Goal: Feedback & Contribution: Contribute content

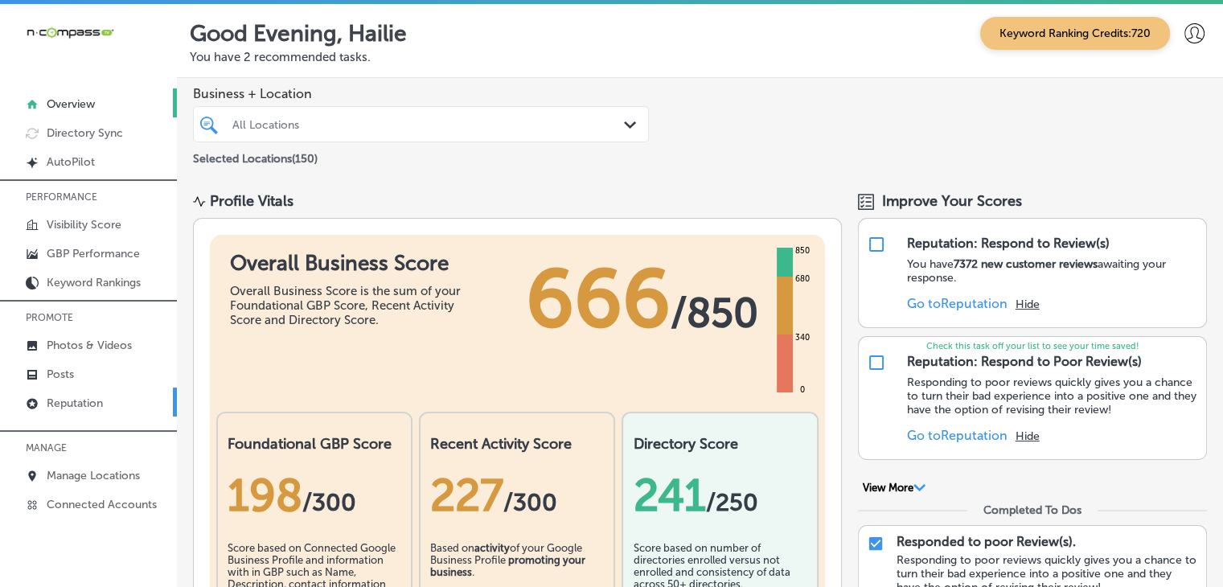
click at [75, 388] on link "Reputation" at bounding box center [88, 402] width 177 height 29
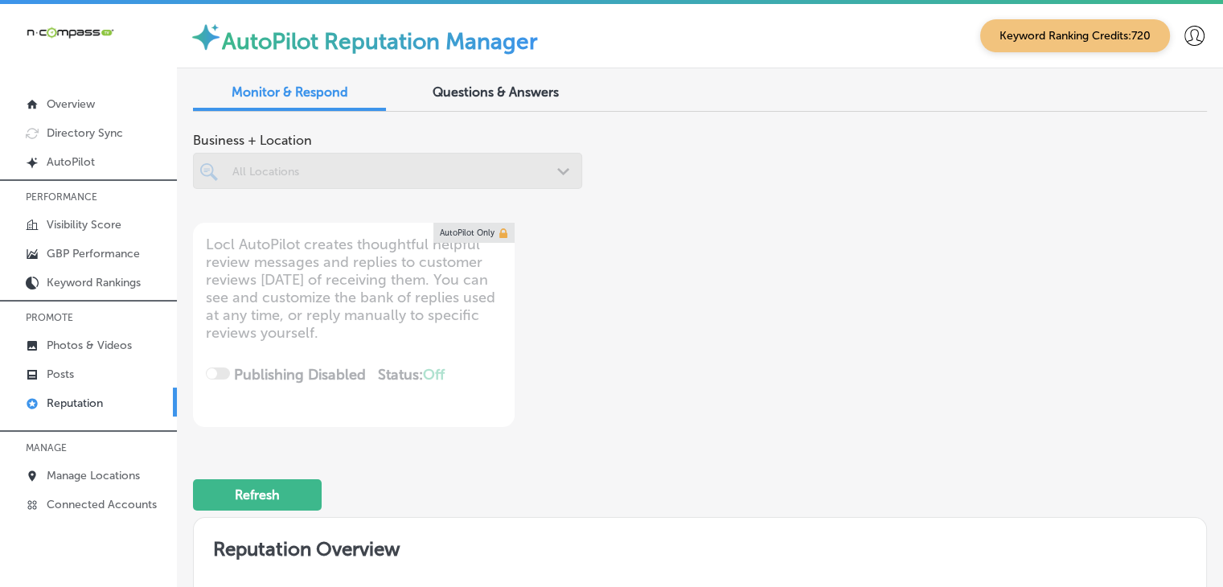
click at [80, 375] on link "Posts" at bounding box center [88, 373] width 177 height 29
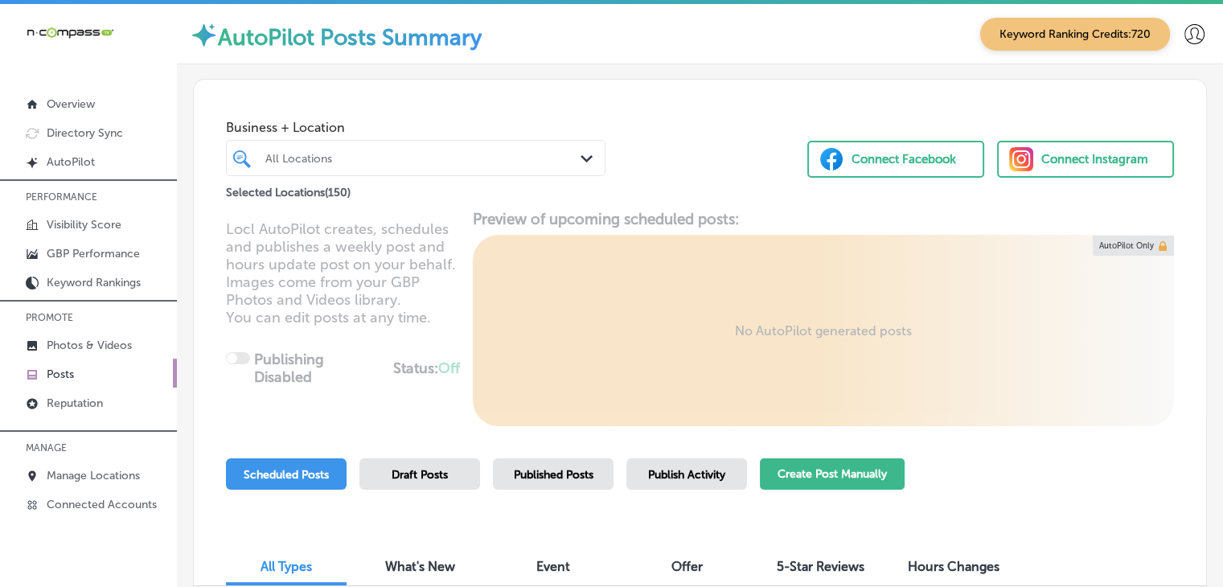
click at [797, 470] on button "Create Post Manually" at bounding box center [832, 473] width 145 height 31
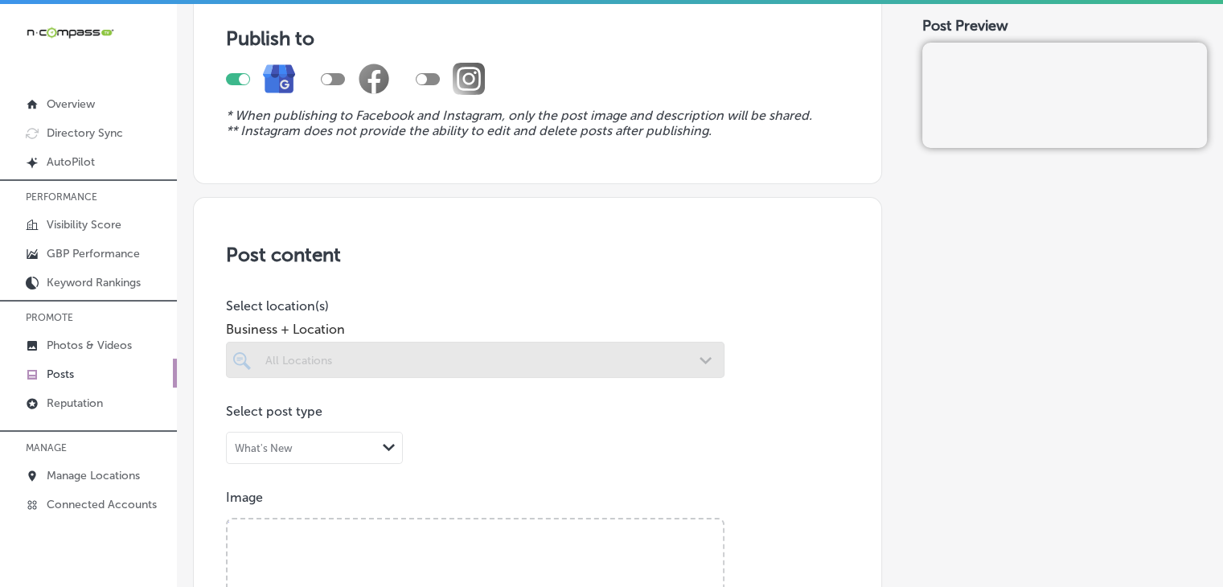
scroll to position [161, 0]
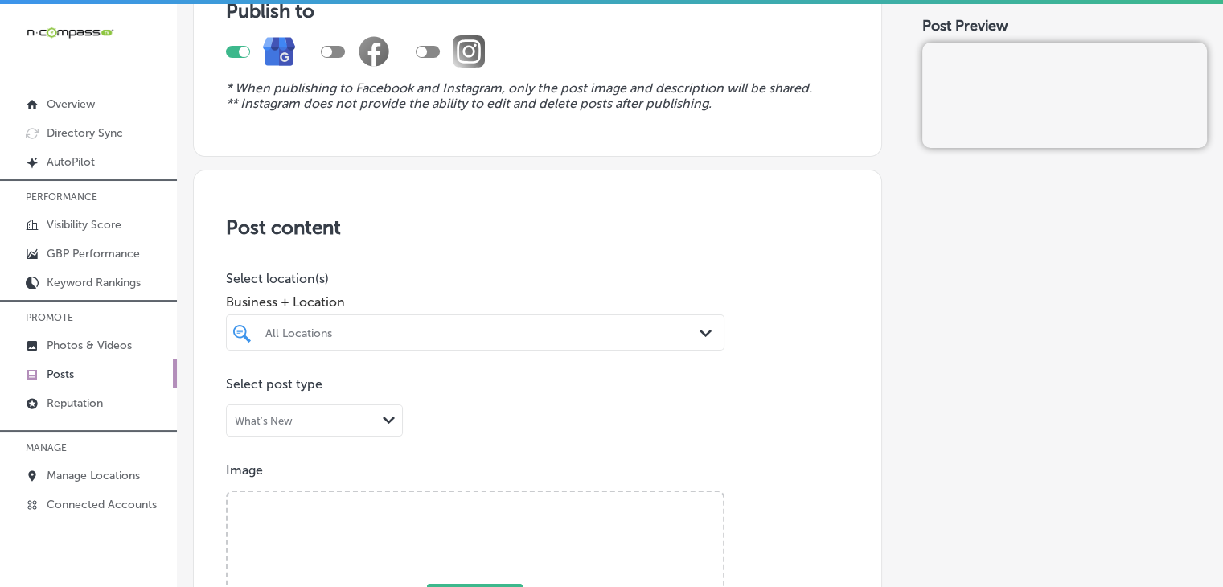
click at [585, 325] on div "All Locations Path Created with Sketch." at bounding box center [475, 332] width 498 height 36
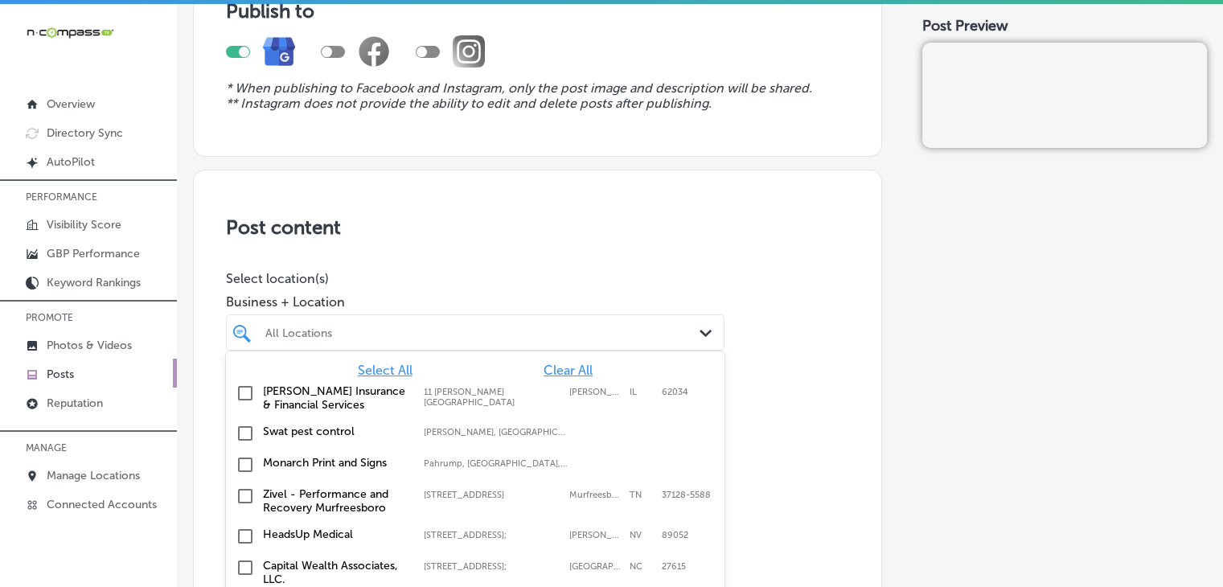
scroll to position [198, 0]
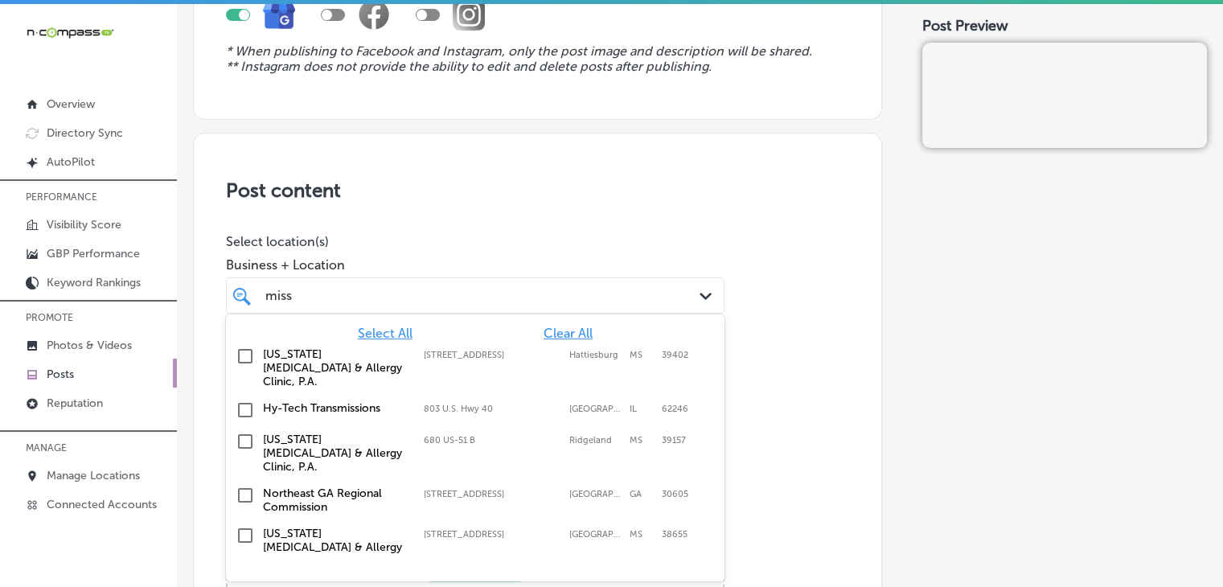
click at [645, 429] on div "[US_STATE] [MEDICAL_DATA] & Allergy Clinic, P.A. [STREET_ADDRESS] 680 US-[STREE…" at bounding box center [475, 452] width 486 height 47
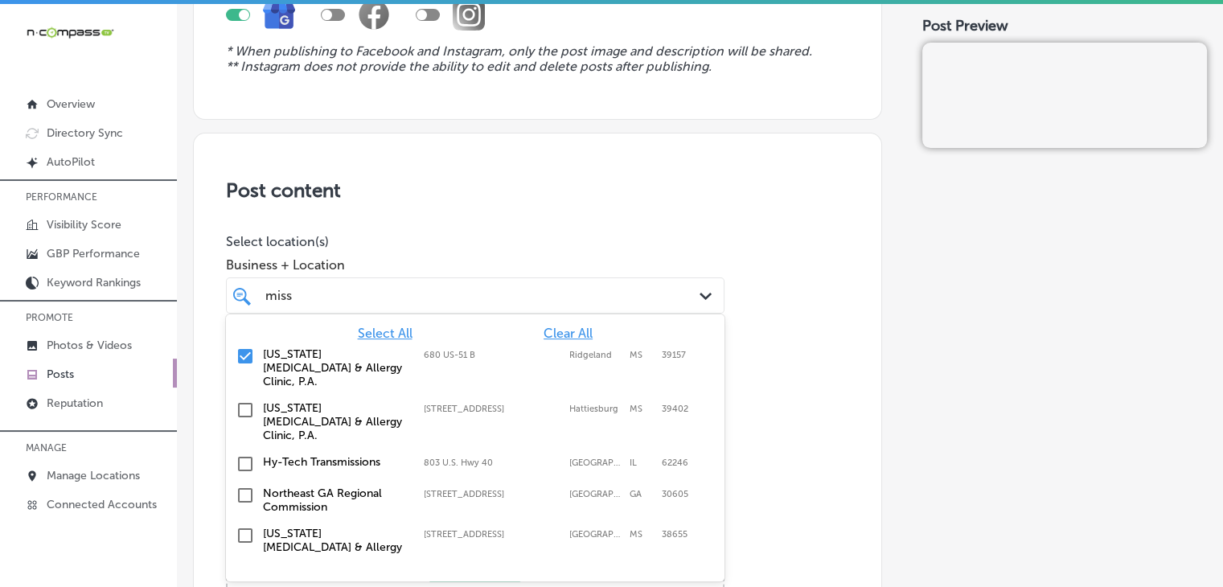
type input "miss"
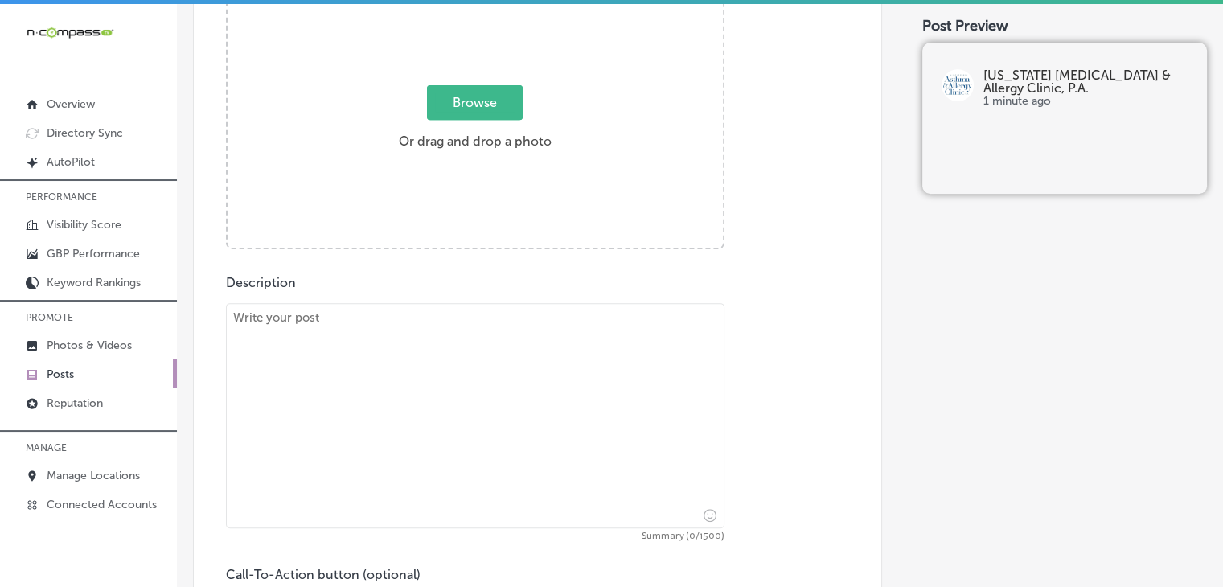
scroll to position [680, 0]
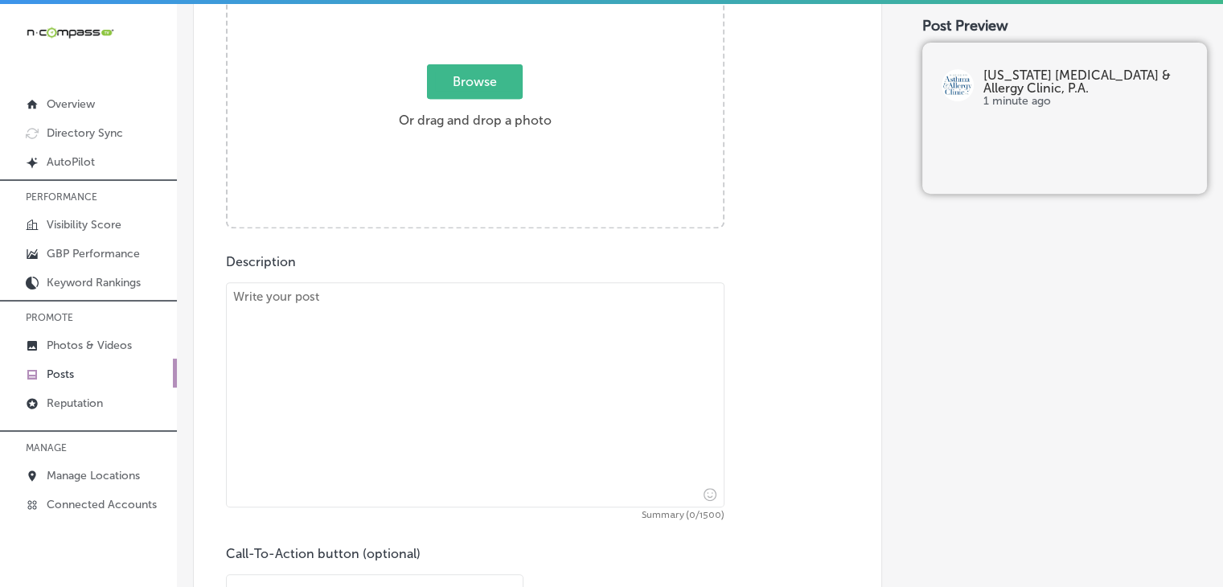
click at [415, 362] on textarea at bounding box center [475, 394] width 498 height 225
paste textarea "[MEDICAL_DATA] don’t have to take over your life. At [US_STATE] [MEDICAL_DATA] …"
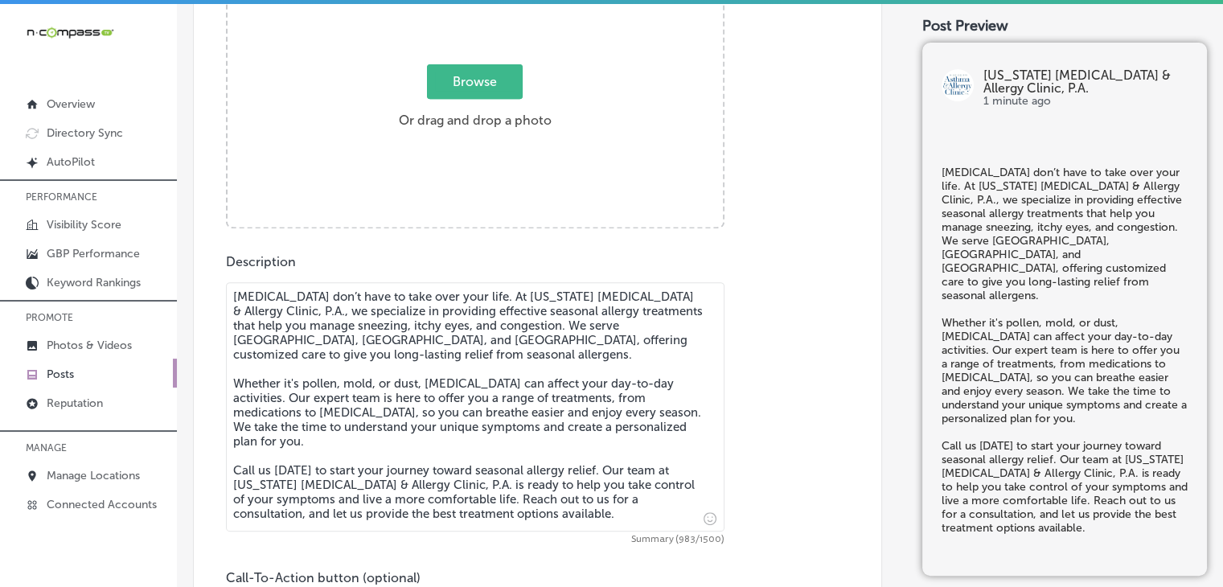
type textarea "[MEDICAL_DATA] don’t have to take over your life. At [US_STATE] [MEDICAL_DATA] …"
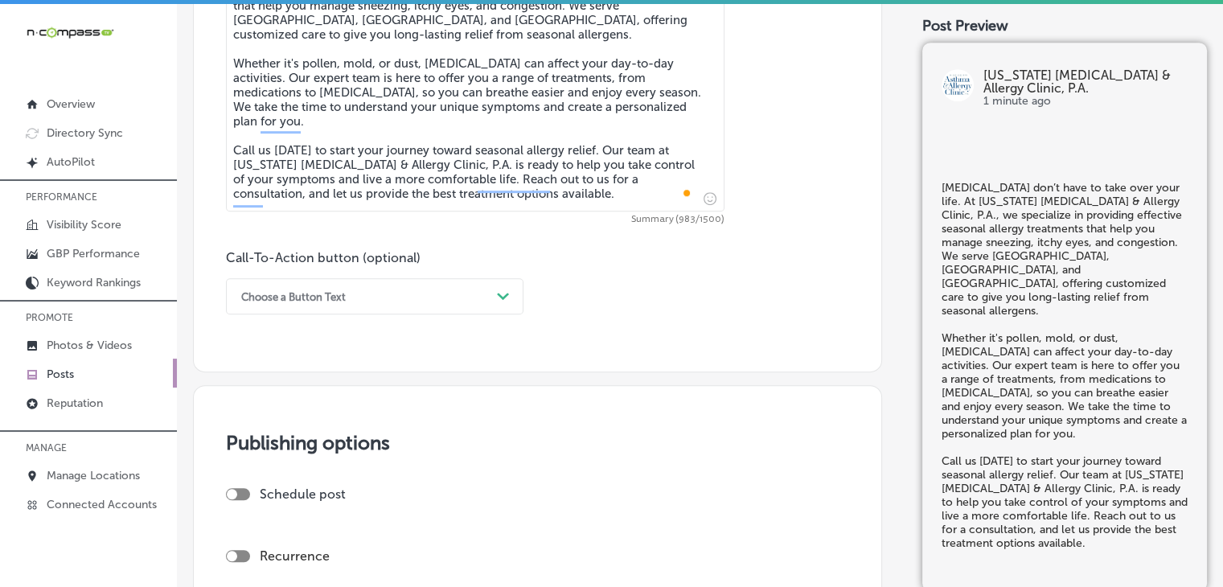
scroll to position [1002, 0]
click at [359, 277] on div "Choose a Button Text Path Created with Sketch." at bounding box center [374, 295] width 297 height 36
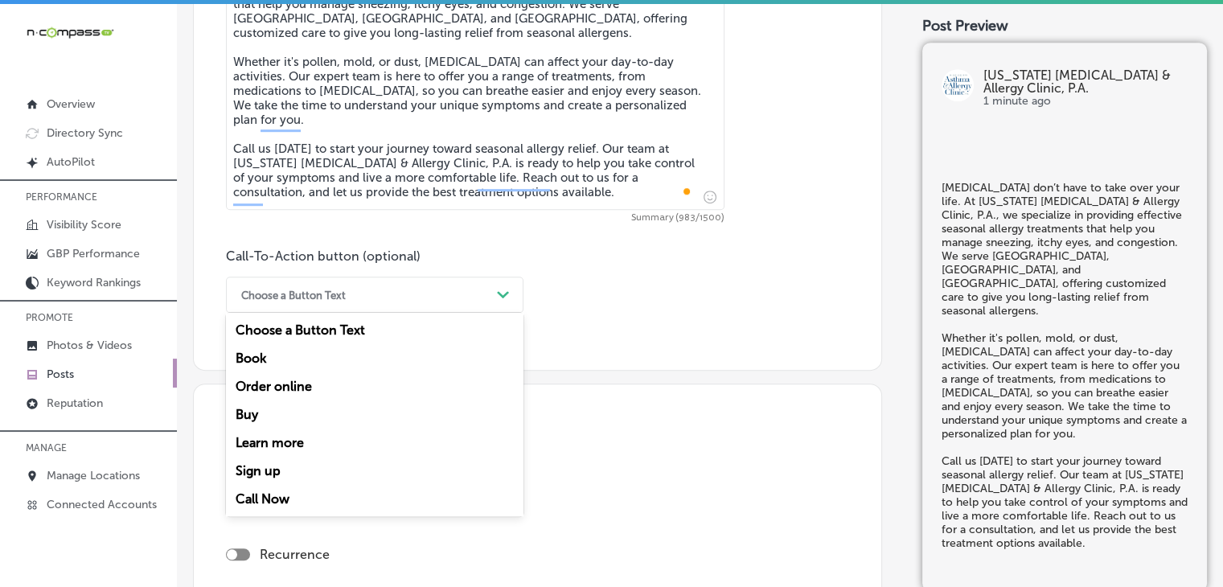
click at [295, 490] on div "Call Now" at bounding box center [374, 499] width 297 height 28
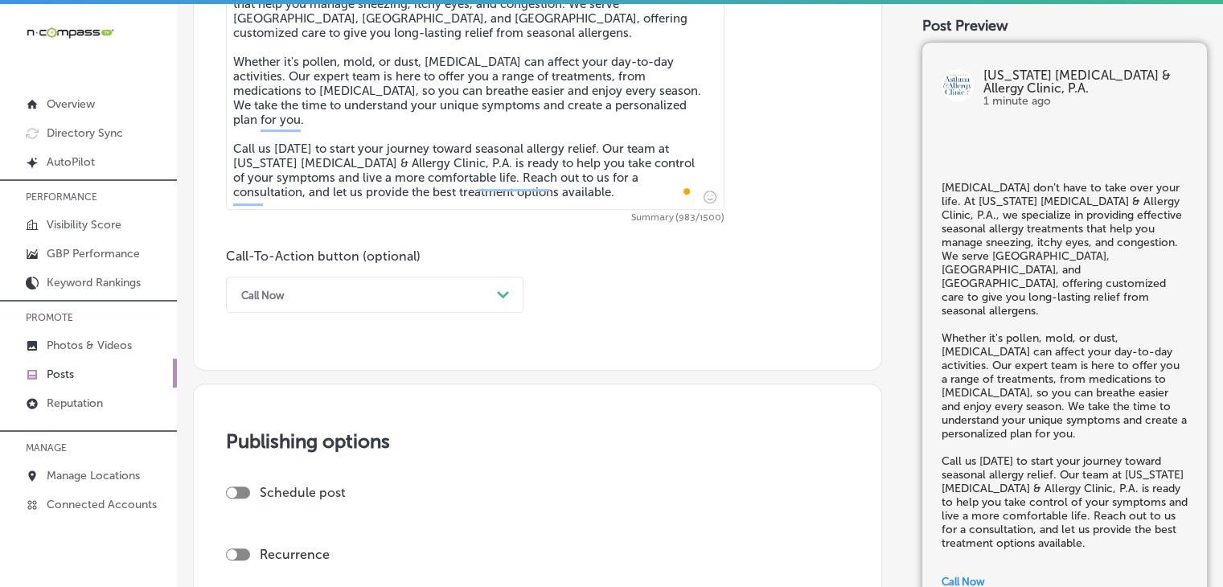
click at [244, 491] on div at bounding box center [238, 492] width 24 height 12
checkbox input "true"
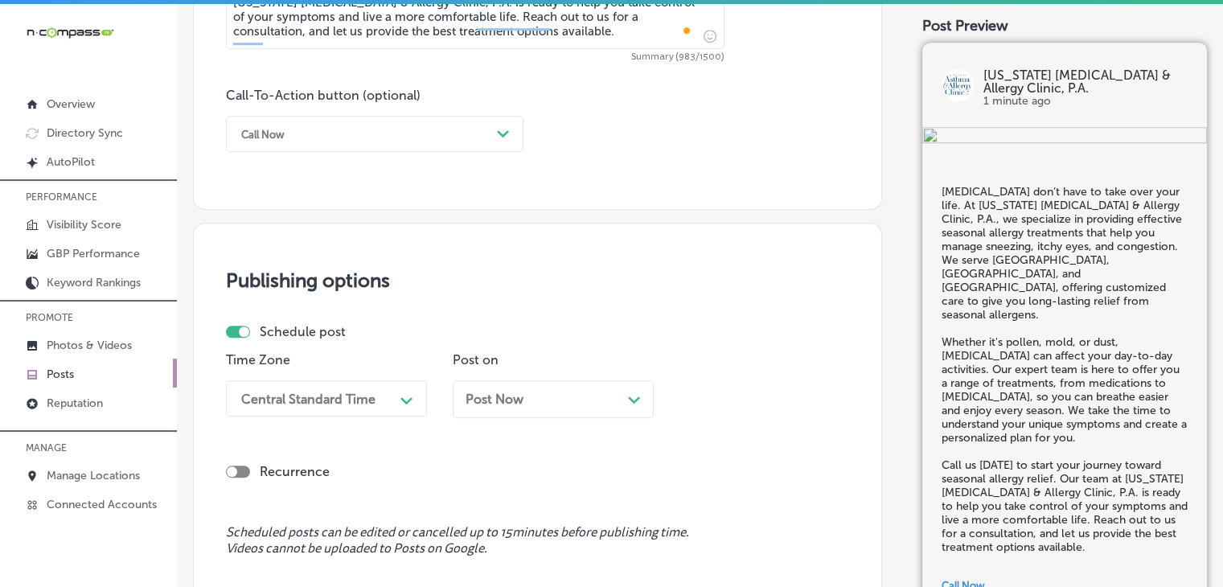
click at [338, 403] on div "Central Standard Time Path Created with Sketch." at bounding box center [326, 398] width 201 height 36
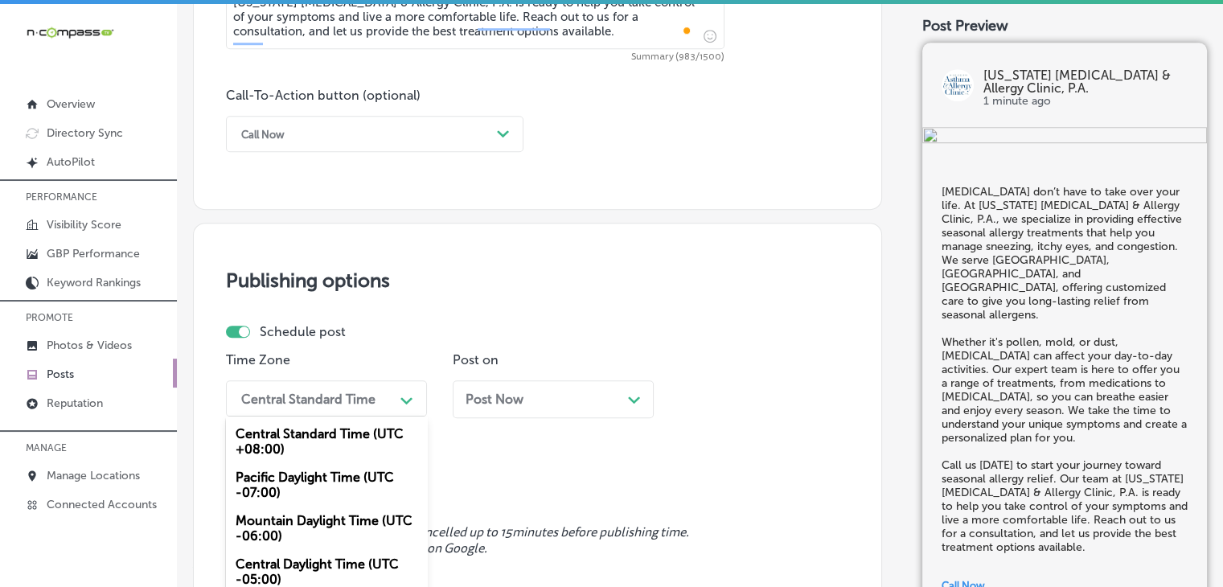
scroll to position [1239, 0]
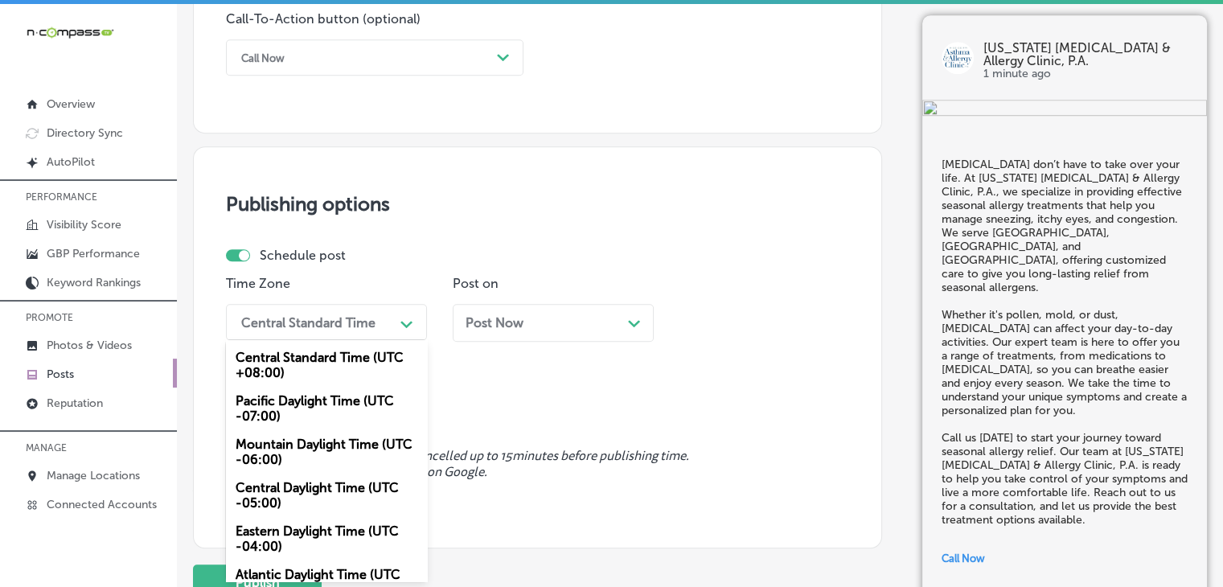
click at [300, 466] on div "Mountain Daylight Time (UTC -06:00)" at bounding box center [326, 451] width 201 height 43
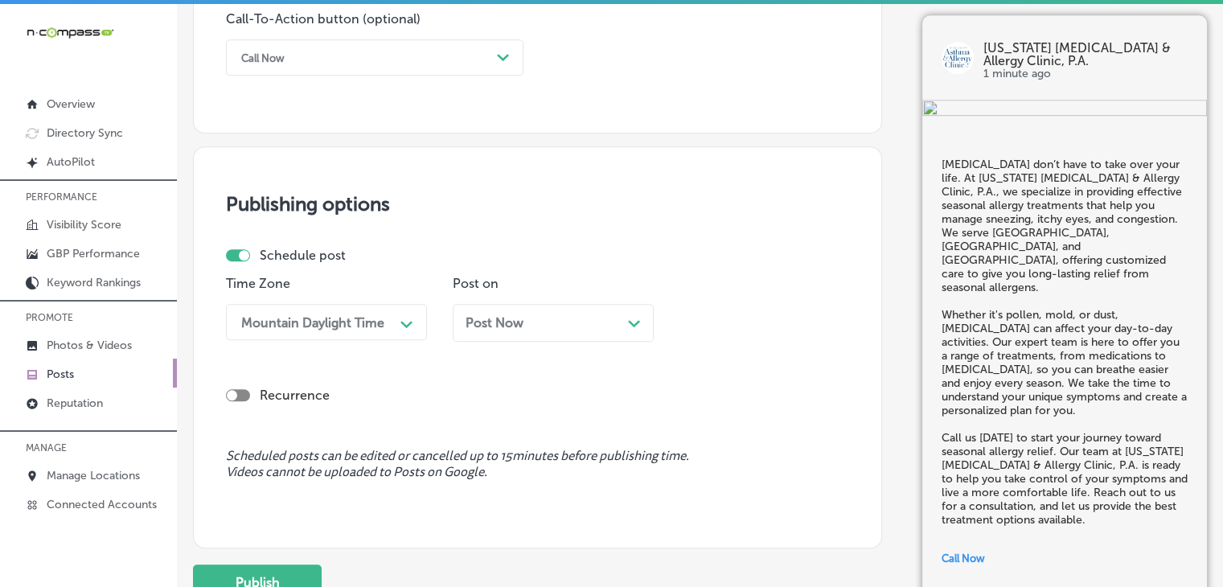
click at [515, 297] on div "Post on Post Now Path Created with Sketch." at bounding box center [553, 315] width 201 height 78
click at [516, 310] on div "Post Now Path Created with Sketch." at bounding box center [553, 323] width 201 height 38
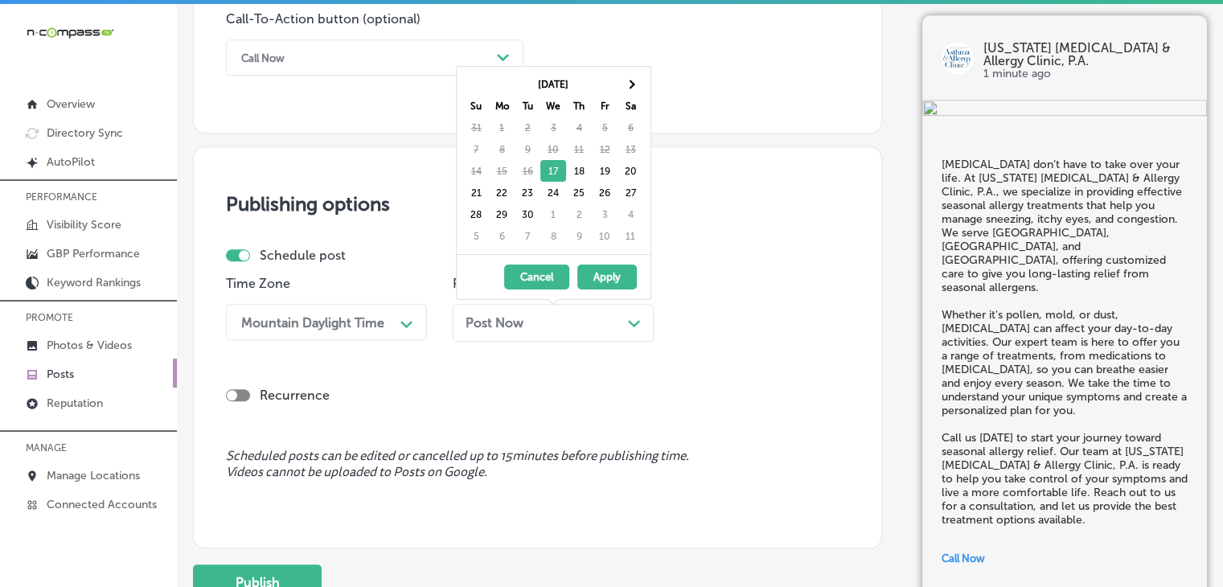
click at [626, 94] on thead "[DATE] Su Mo Tu We Th Fr Sa" at bounding box center [553, 94] width 180 height 43
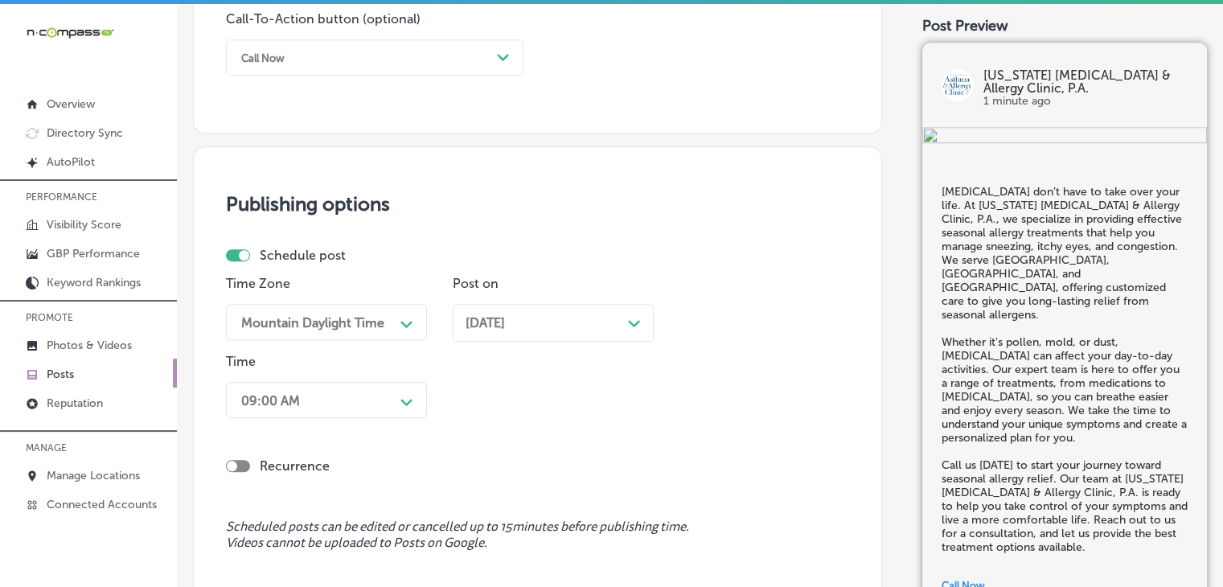
click at [351, 425] on div "Recurrence" at bounding box center [537, 453] width 623 height 57
click at [352, 409] on div "09:00 AM Path Created with Sketch." at bounding box center [326, 400] width 201 height 36
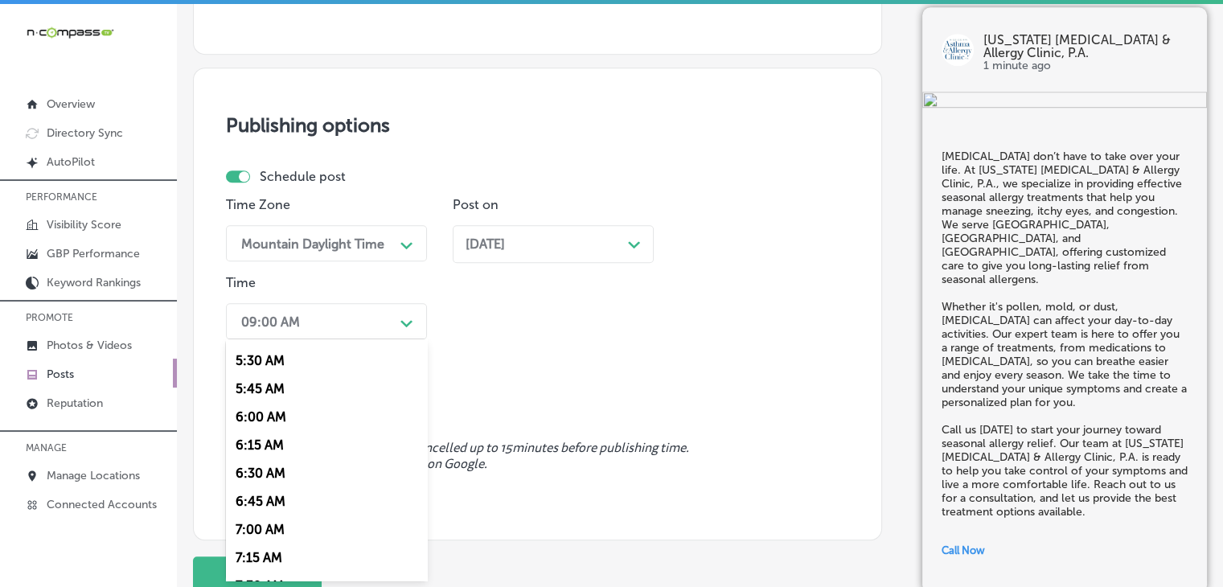
scroll to position [643, 0]
click at [293, 498] on div "7:00 AM" at bounding box center [326, 501] width 201 height 28
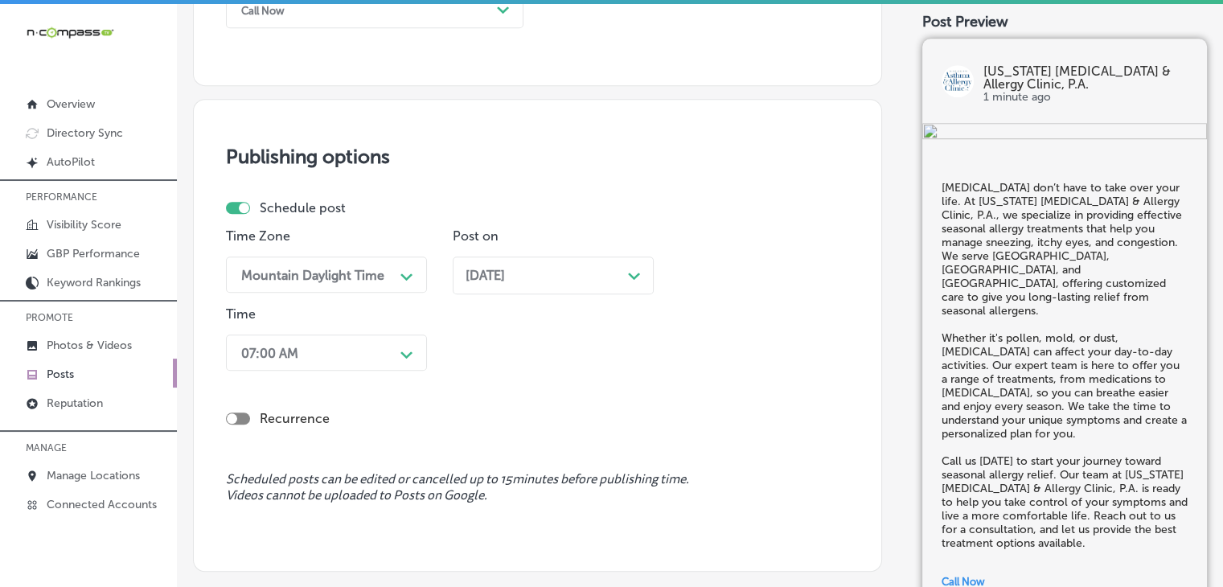
scroll to position [1441, 0]
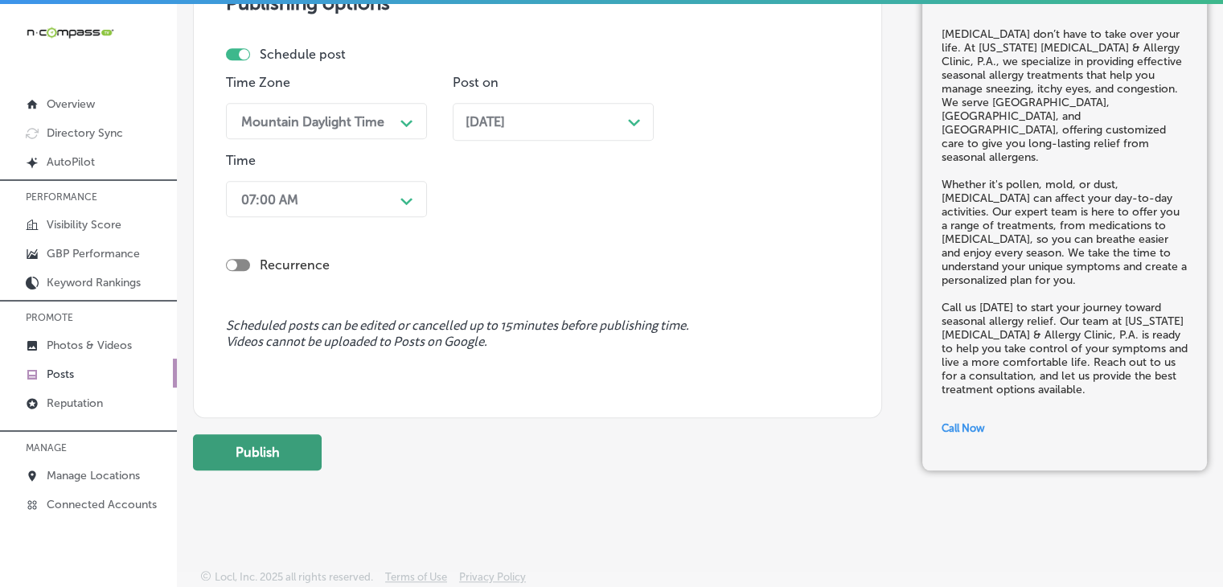
click at [297, 448] on button "Publish" at bounding box center [257, 452] width 129 height 36
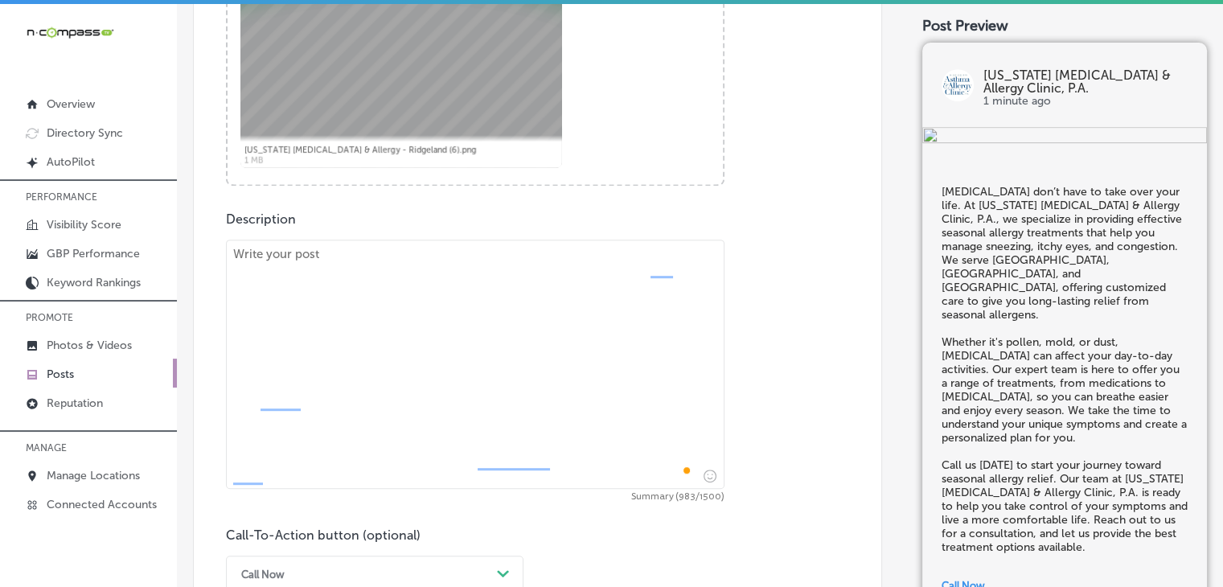
scroll to position [637, 0]
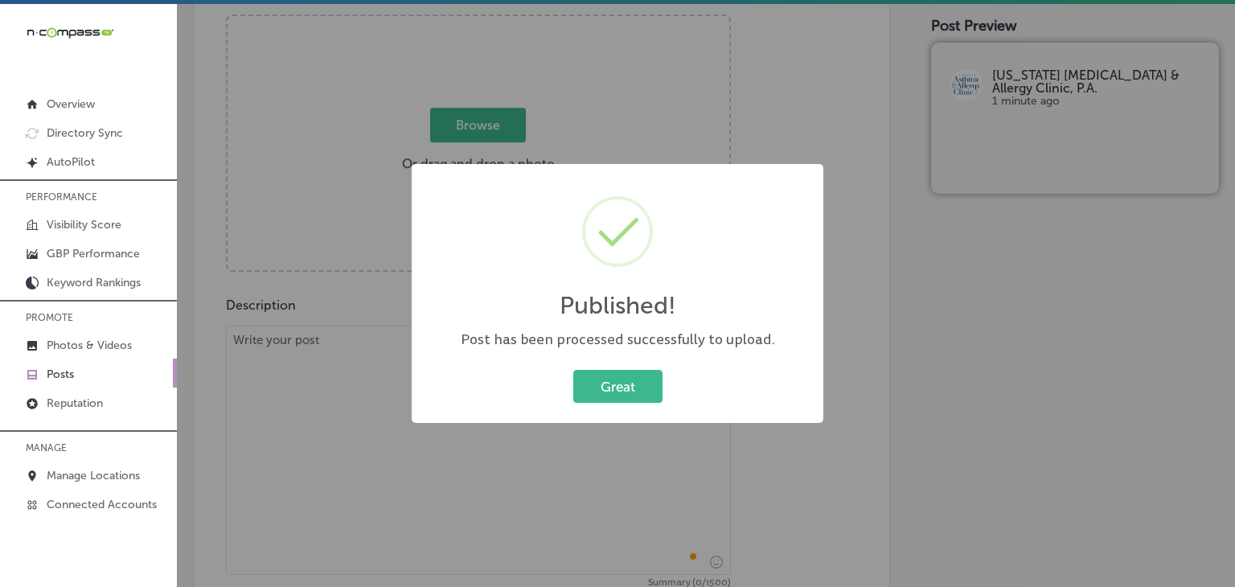
click at [367, 447] on div "Published! × Post has been processed successfully to upload. Great Cancel" at bounding box center [617, 293] width 1235 height 587
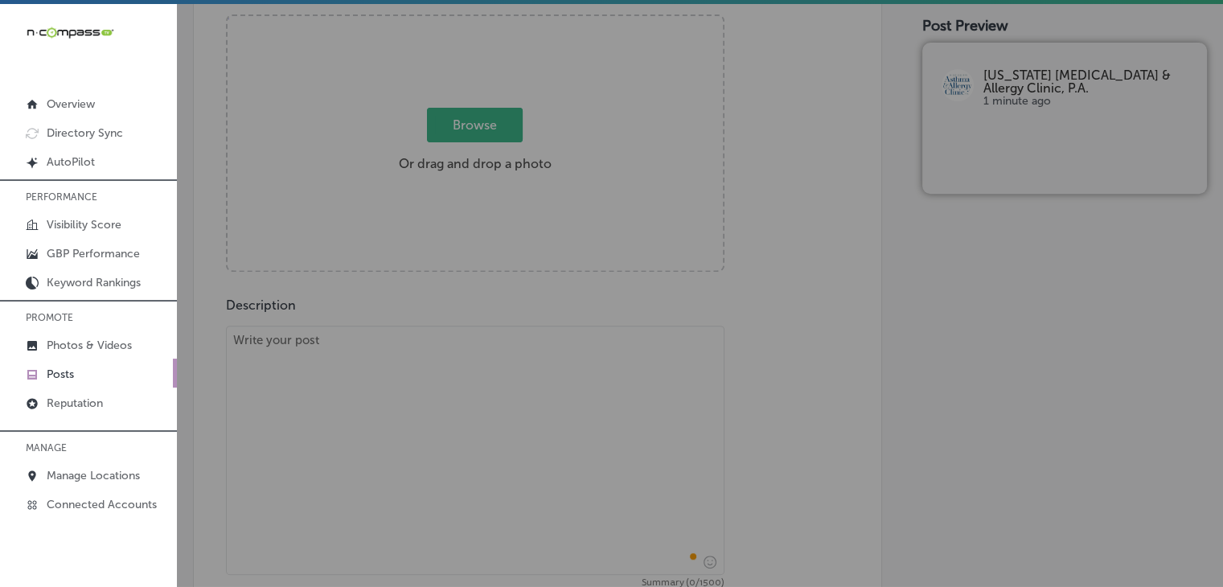
click at [363, 351] on textarea "To enrich screen reader interactions, please activate Accessibility in Grammarl…" at bounding box center [475, 450] width 498 height 249
paste textarea "Living with [MEDICAL_DATA] can be challenging, but the right care can make a wo…"
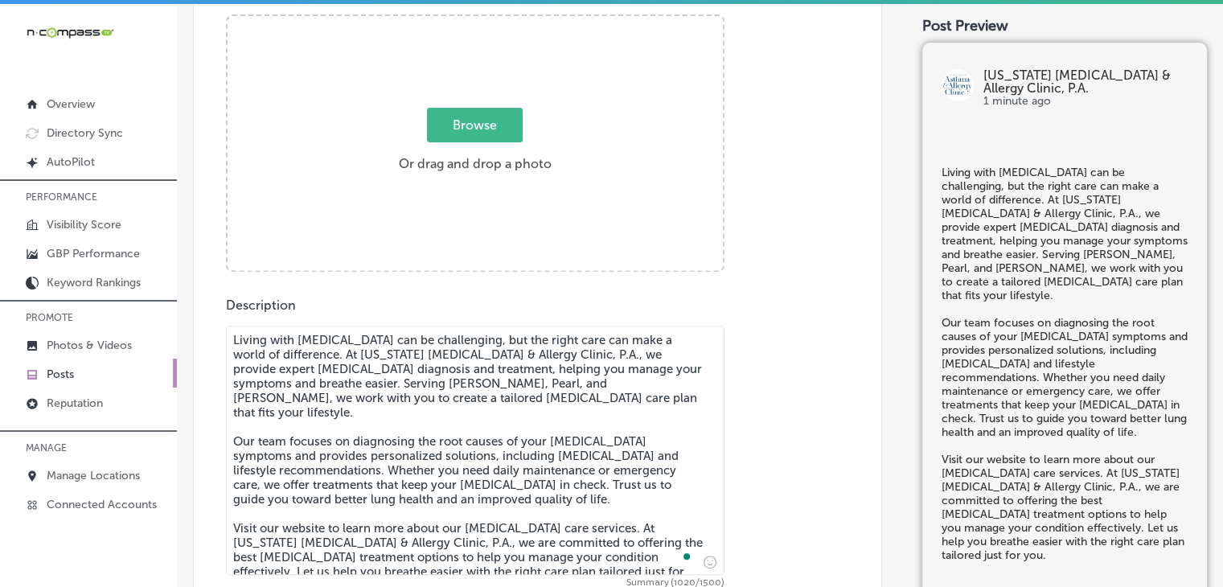
type textarea "Living with [MEDICAL_DATA] can be challenging, but the right care can make a wo…"
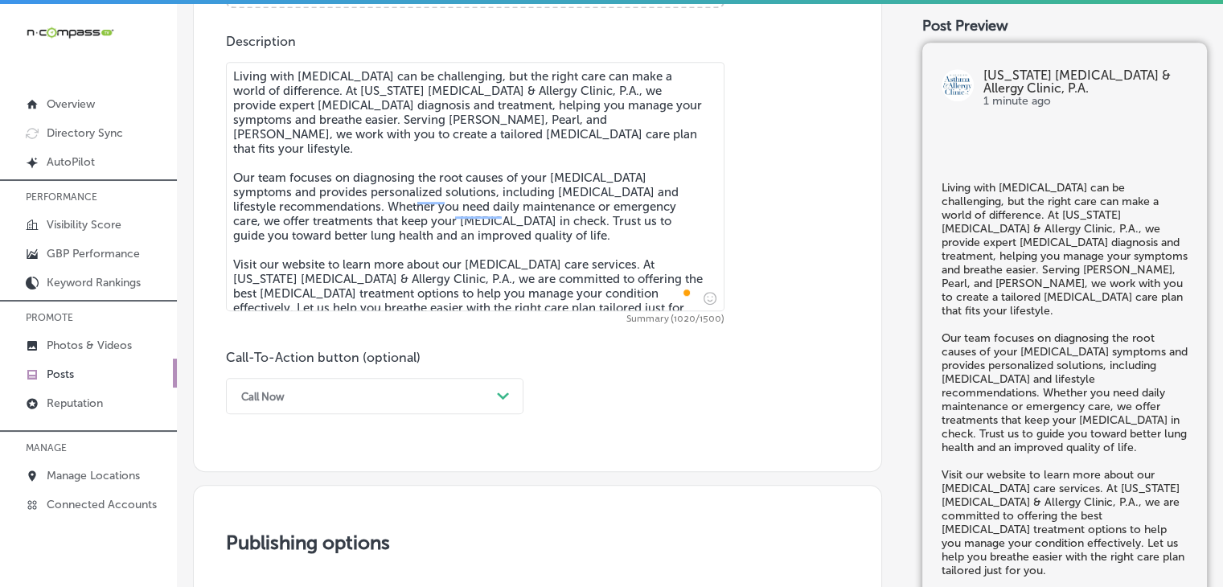
scroll to position [1119, 0]
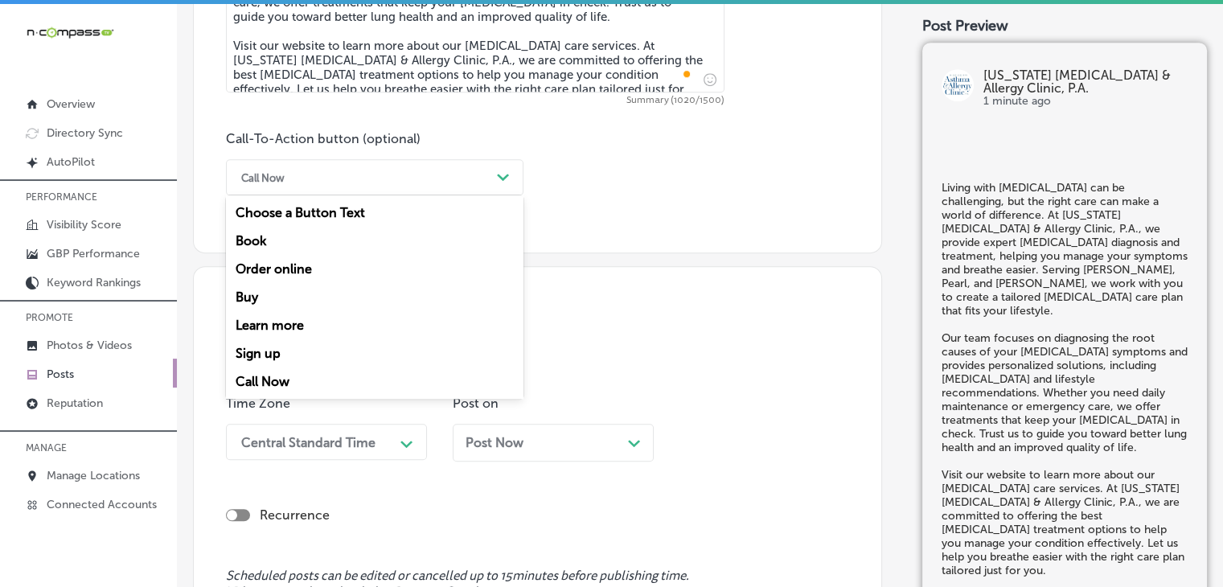
click at [392, 183] on div "Call Now" at bounding box center [361, 177] width 257 height 25
click at [355, 316] on div "Learn more" at bounding box center [374, 325] width 297 height 28
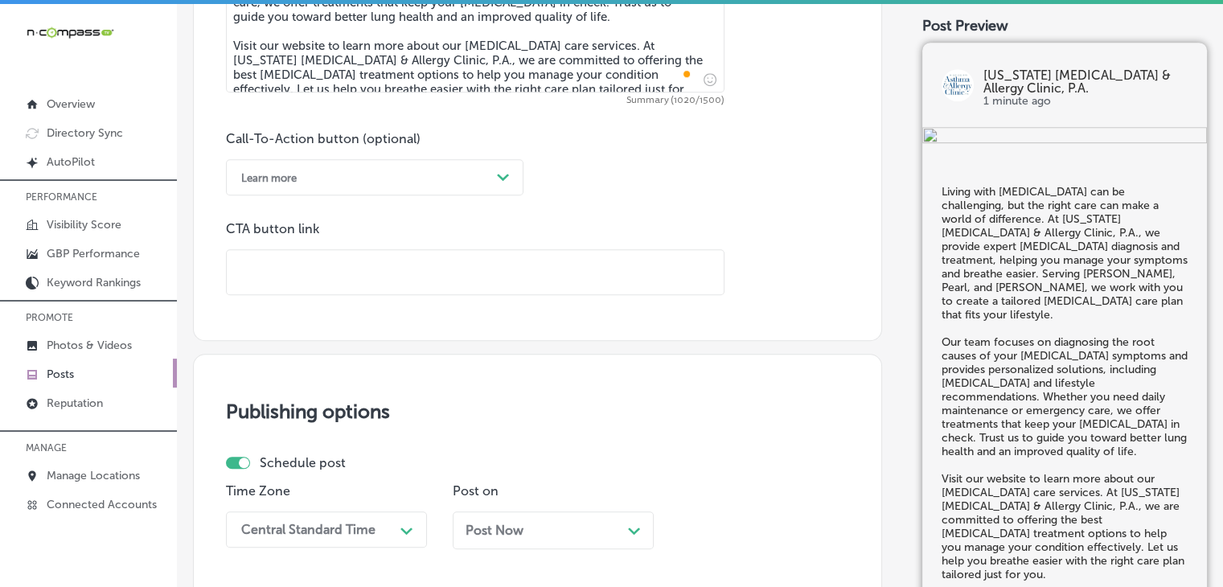
click at [474, 284] on input "text" at bounding box center [475, 272] width 497 height 44
paste input "[URL][DOMAIN_NAME]"
type input "[URL][DOMAIN_NAME]"
click at [366, 470] on div "Schedule post" at bounding box center [531, 462] width 610 height 15
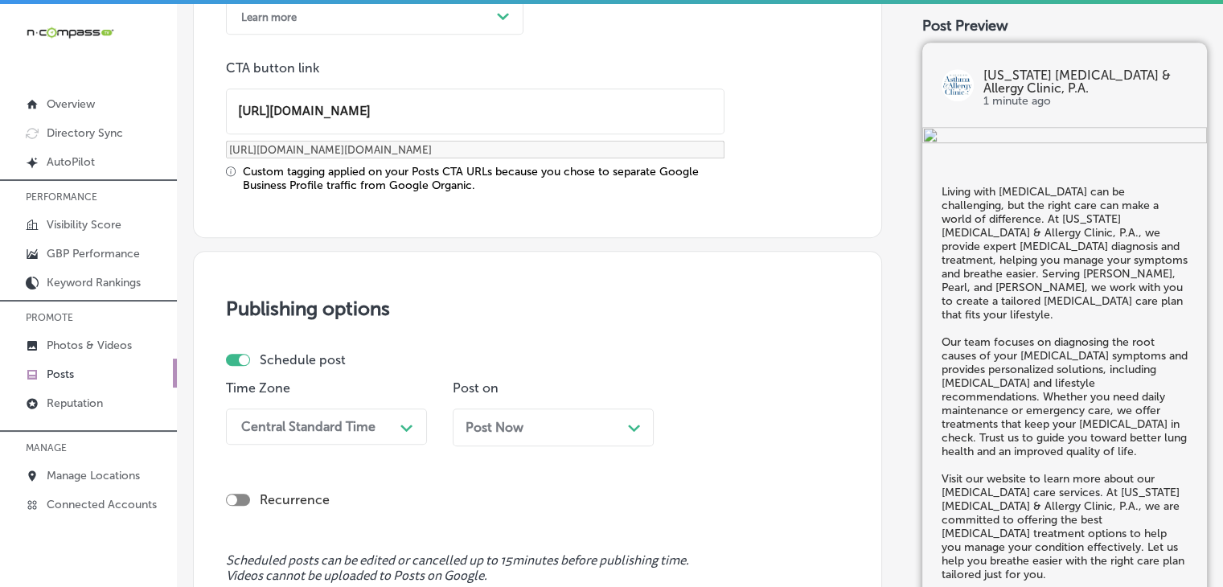
click at [334, 451] on div "Time Zone Central Standard Time Path Created with Sketch." at bounding box center [326, 419] width 201 height 78
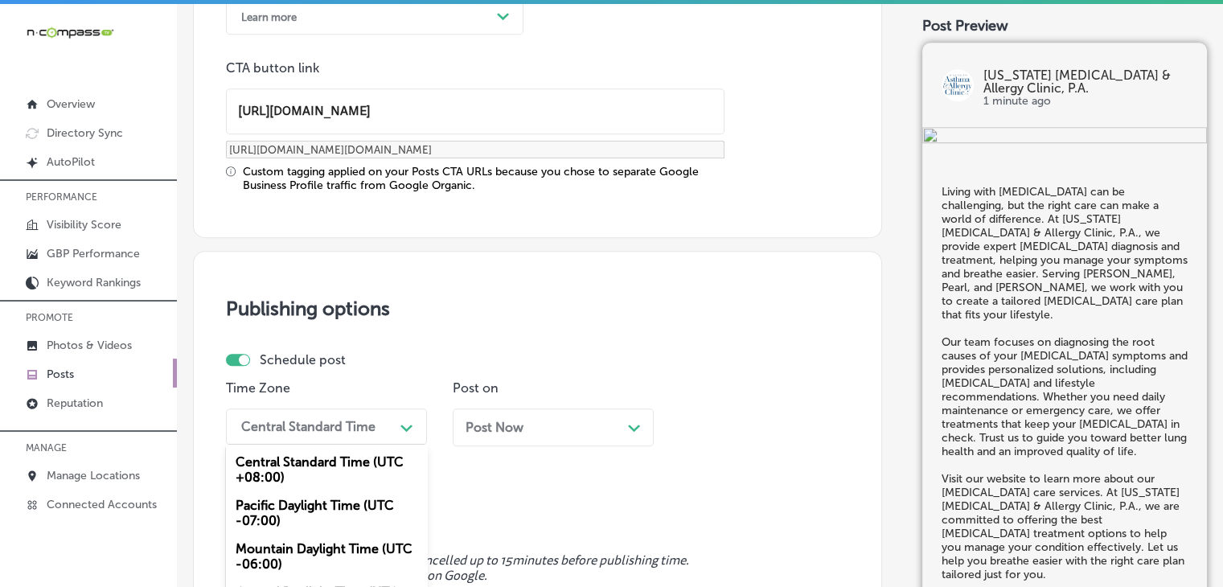
click at [337, 436] on div "option Mountain Daylight Time (UTC -06:00), selected. option Mountain Daylight …" at bounding box center [326, 426] width 201 height 36
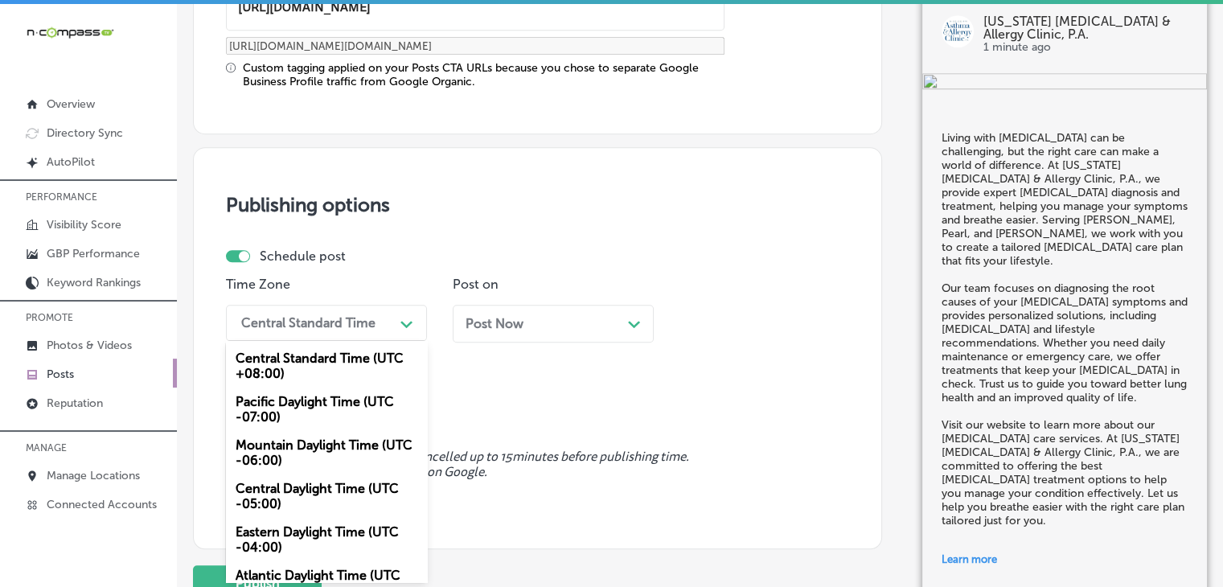
click at [321, 444] on div "Mountain Daylight Time (UTC -06:00)" at bounding box center [326, 452] width 201 height 43
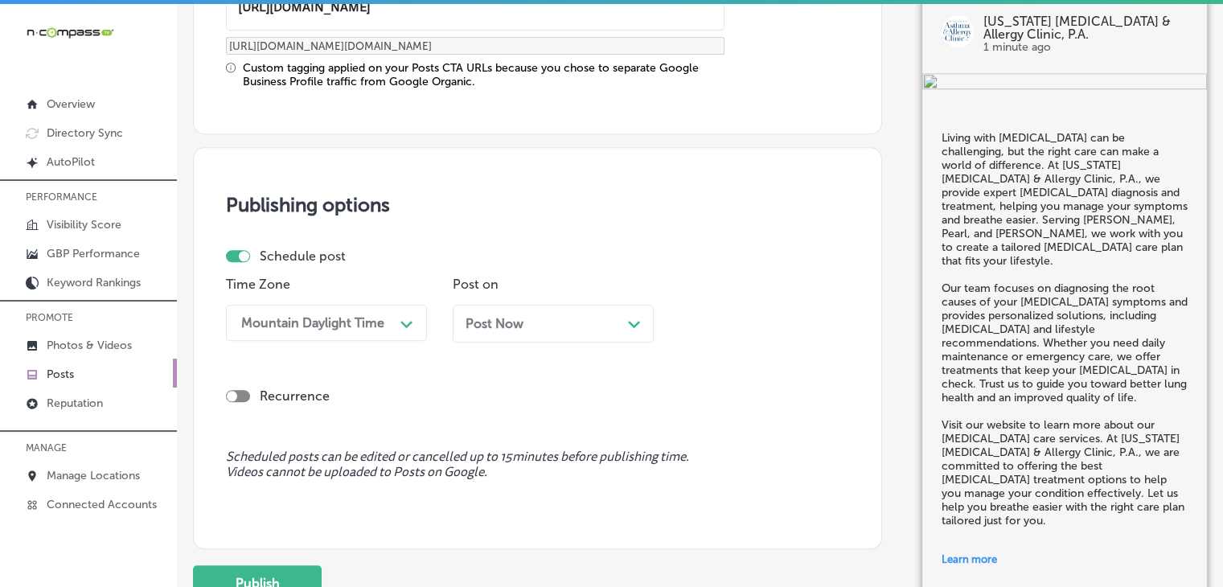
click at [554, 337] on div "Post Now Path Created with Sketch." at bounding box center [553, 324] width 201 height 38
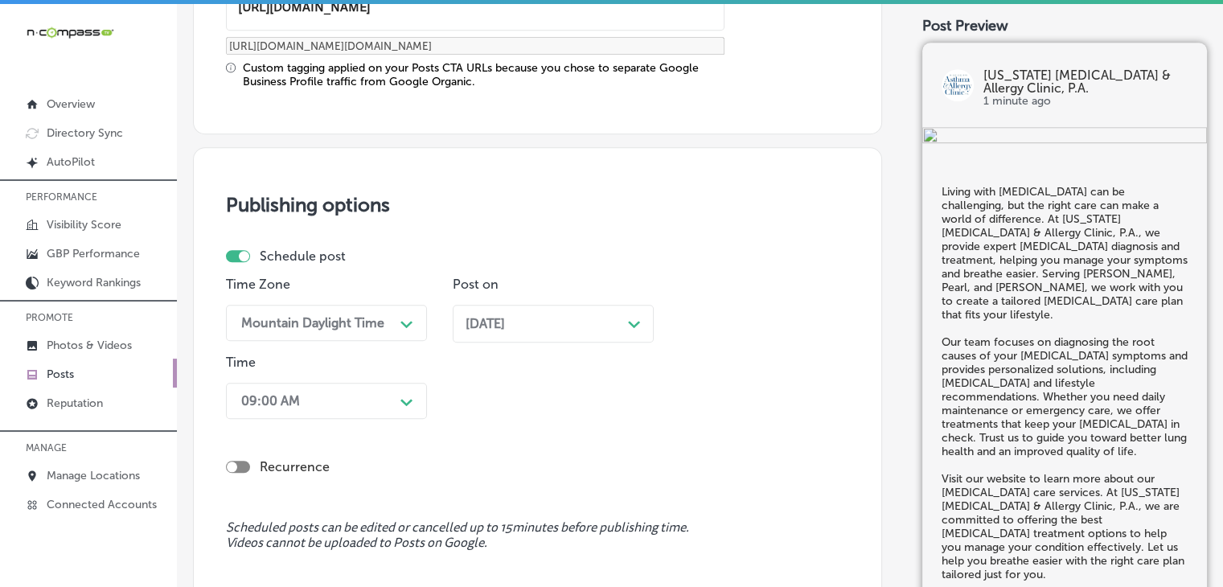
click at [260, 485] on div "Schedule post Time Zone Mountain Daylight Time Path Created with Sketch. Post o…" at bounding box center [537, 378] width 623 height 260
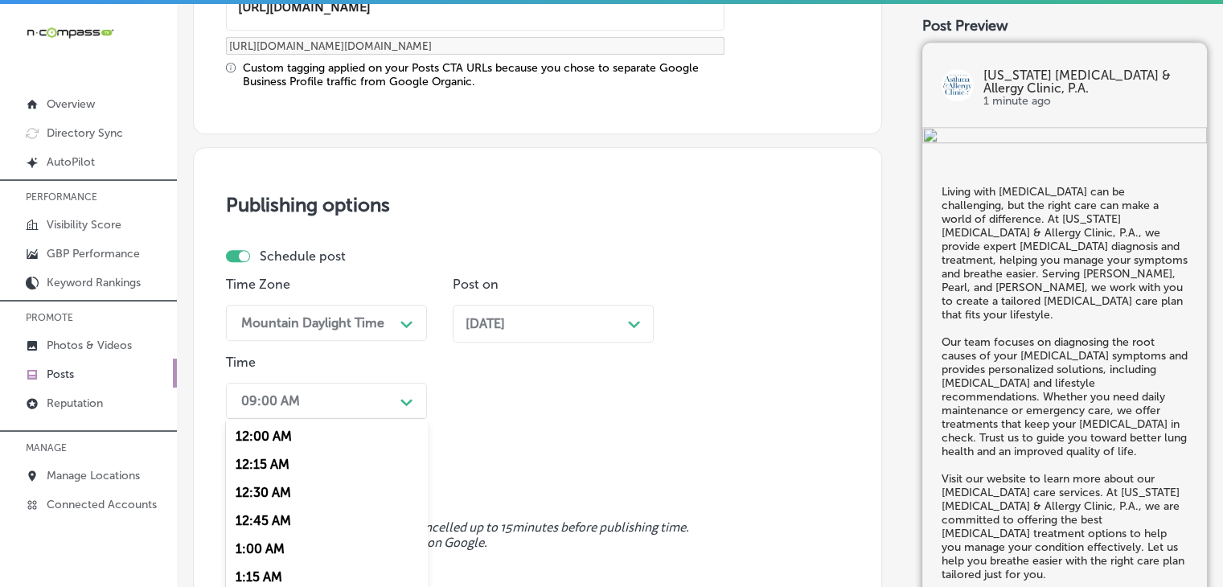
click at [304, 393] on div "option 7:00 AM, selected. option 12:15 AM focused, 2 of 96. 96 results availabl…" at bounding box center [326, 401] width 201 height 36
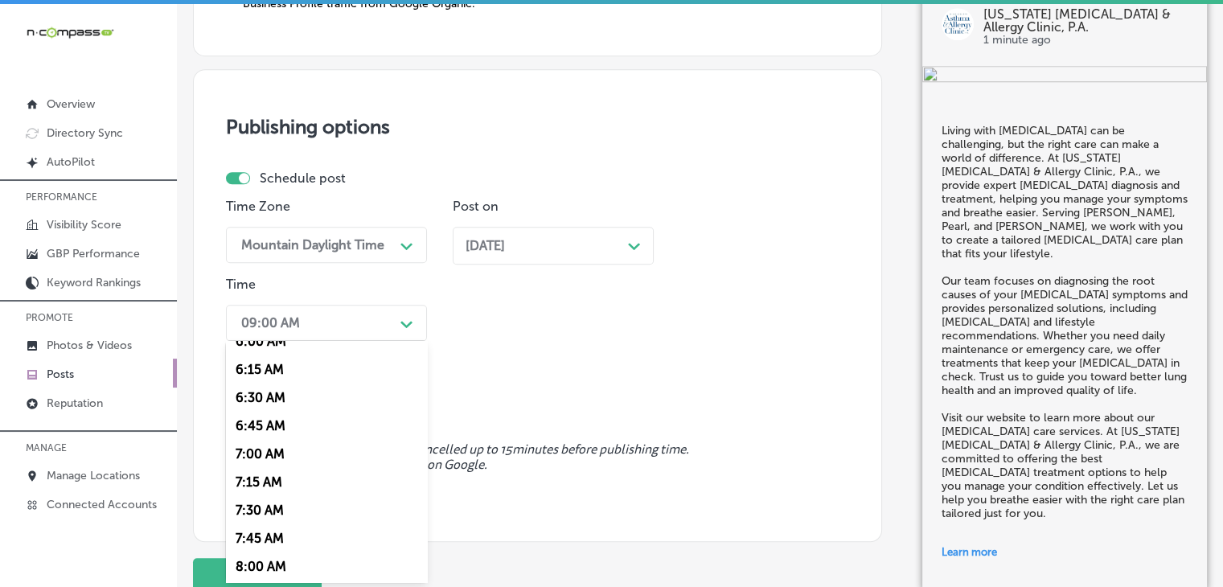
scroll to position [804, 0]
click at [273, 340] on div "7:00 AM" at bounding box center [326, 342] width 201 height 28
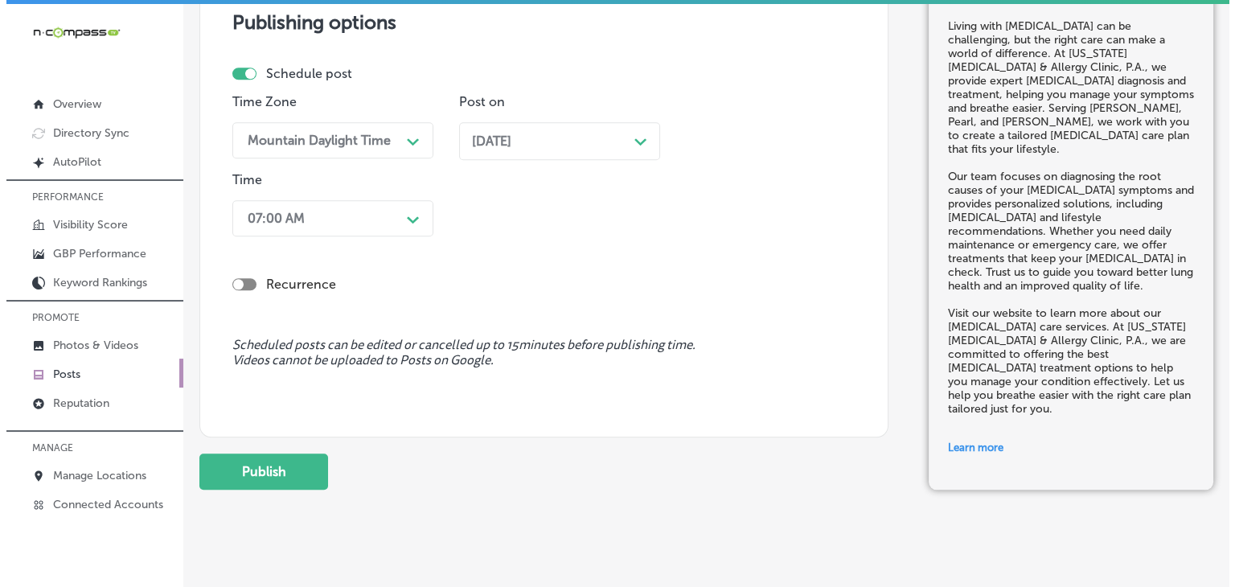
scroll to position [1585, 0]
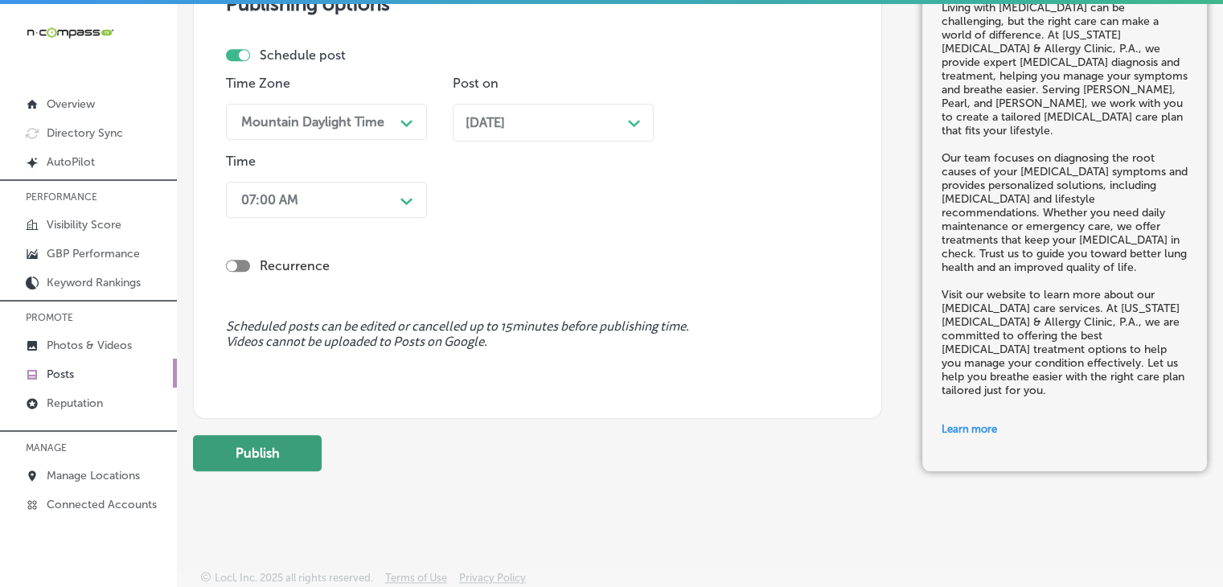
click at [278, 457] on button "Publish" at bounding box center [257, 453] width 129 height 36
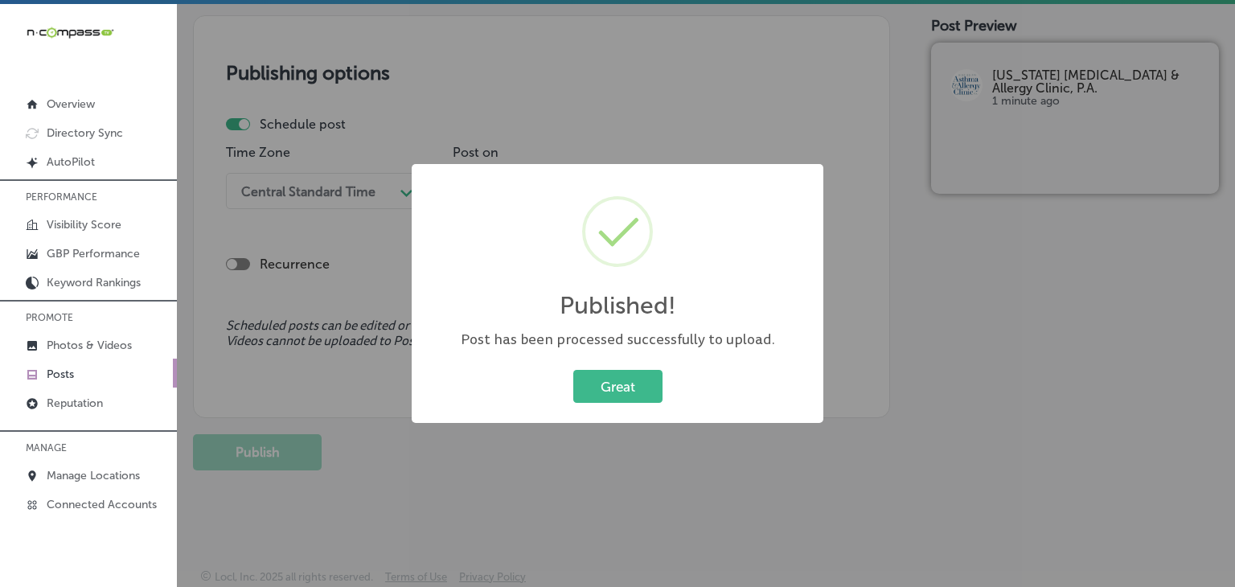
click at [690, 102] on div "Published! × Post has been processed successfully to upload. Great Cancel" at bounding box center [617, 293] width 1235 height 587
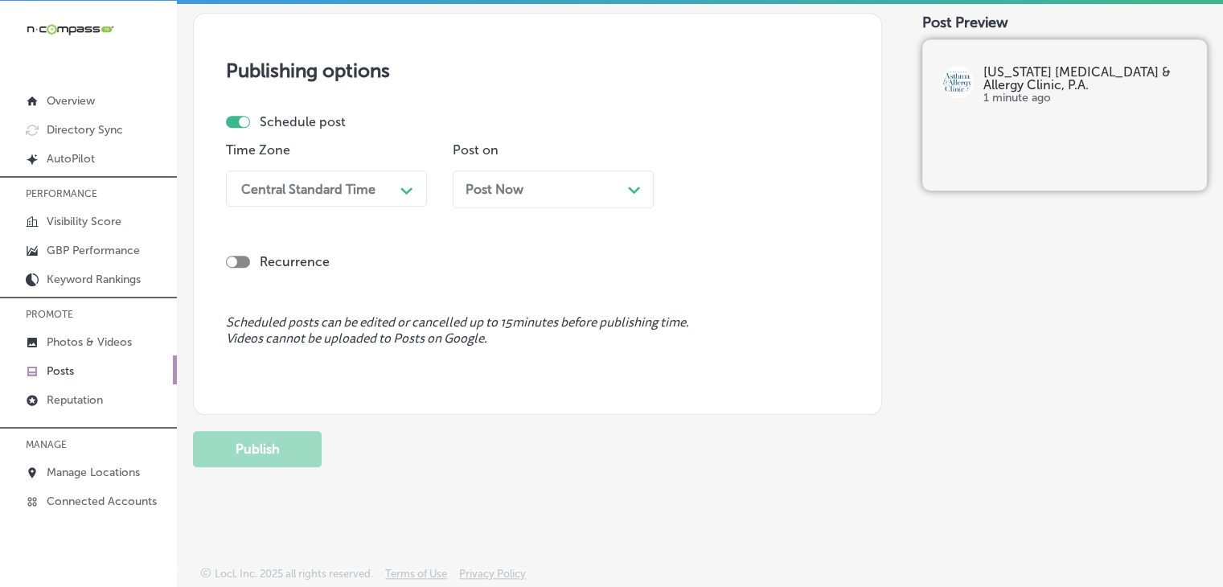
scroll to position [0, 0]
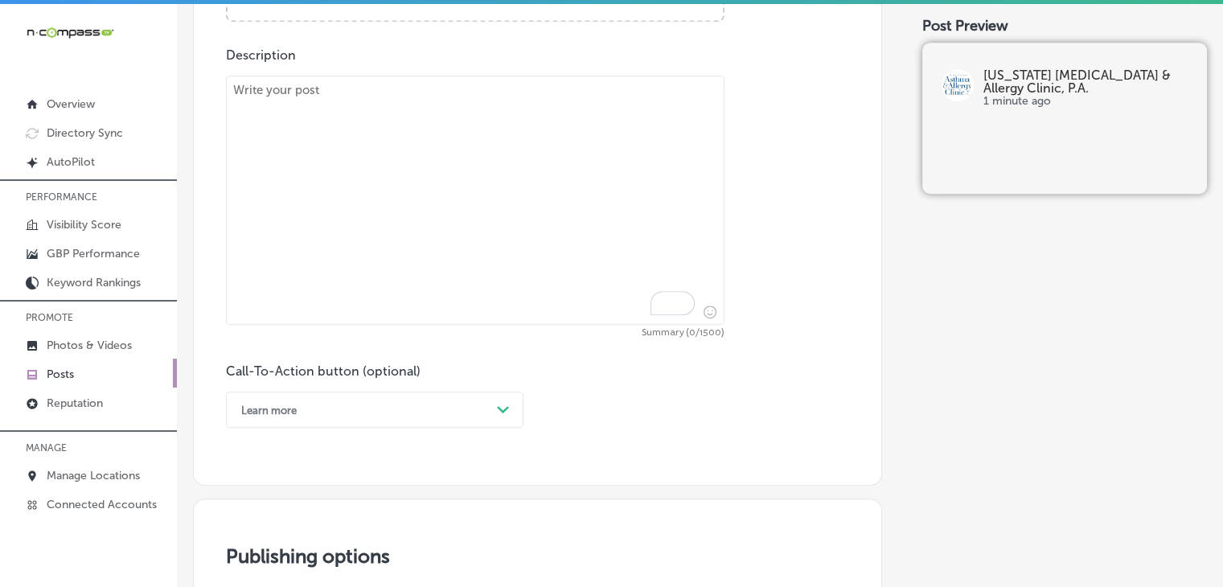
click at [575, 142] on textarea "To enrich screen reader interactions, please activate Accessibility in Grammarl…" at bounding box center [475, 200] width 498 height 249
paste textarea "Are [MEDICAL_DATA] affecting your quality of life? At [US_STATE] [MEDICAL_DATA]…"
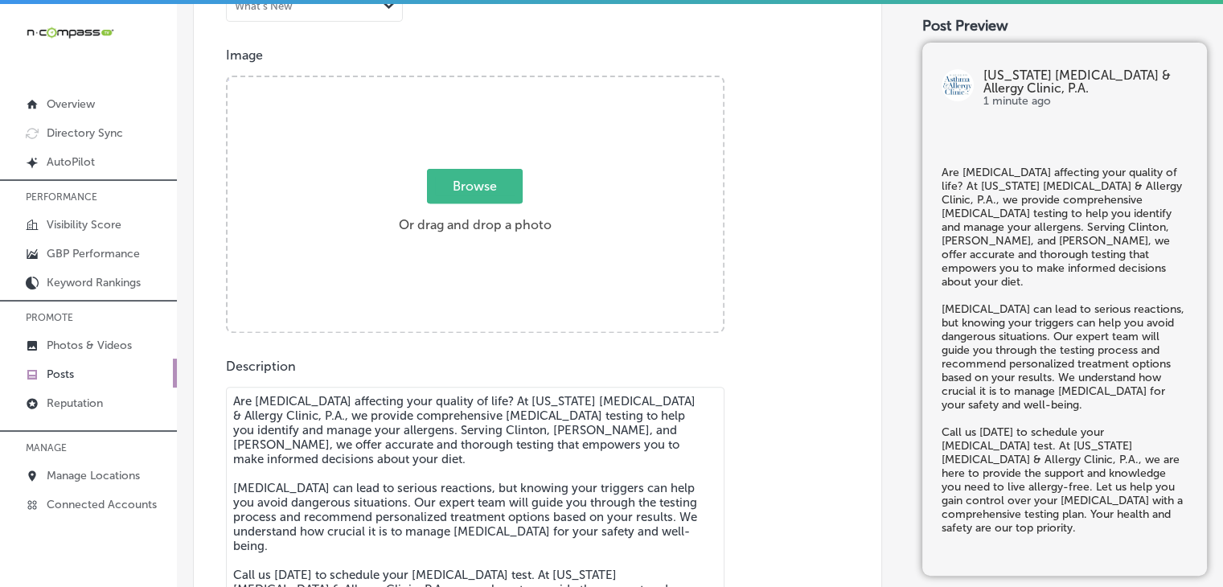
type textarea "Are [MEDICAL_DATA] affecting your quality of life? At [US_STATE] [MEDICAL_DATA]…"
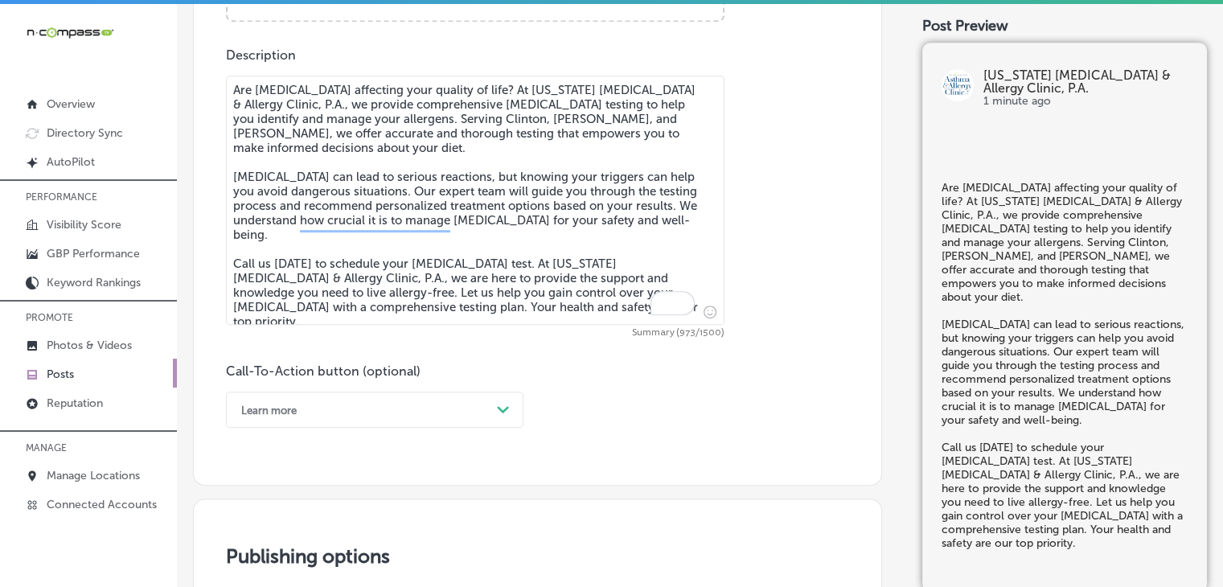
click at [367, 387] on div "Call-To-Action button (optional) Learn more Path Created with Sketch." at bounding box center [374, 395] width 297 height 64
click at [359, 403] on div "option Learn more, selected. option Choose a Button Text focused, 1 of 7. 7 res…" at bounding box center [374, 410] width 297 height 36
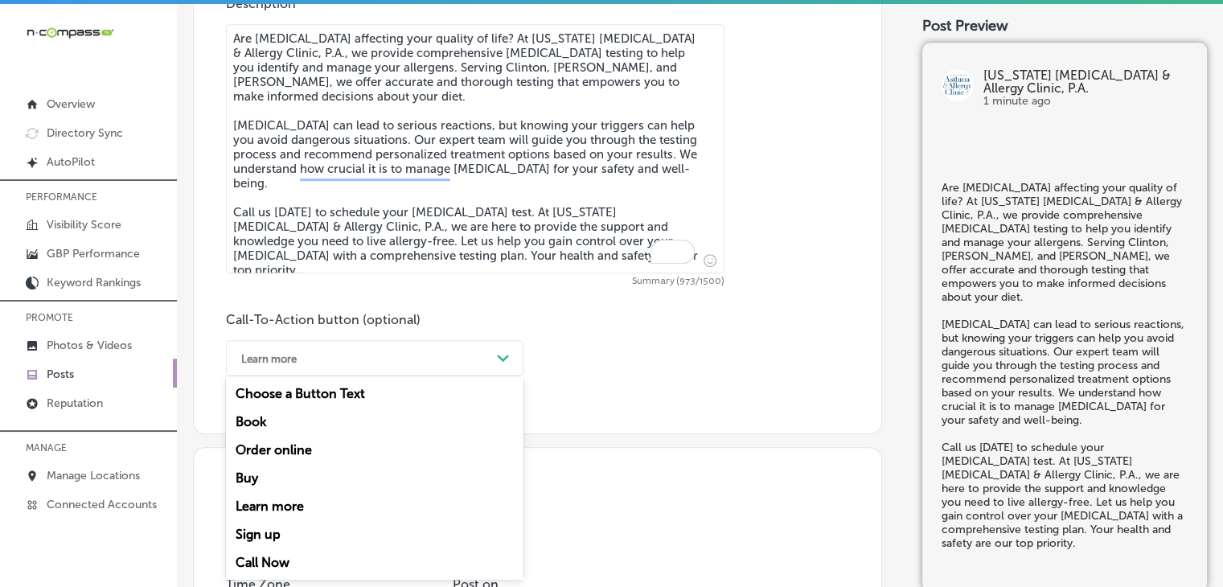
click at [281, 554] on div "Call Now" at bounding box center [374, 562] width 297 height 28
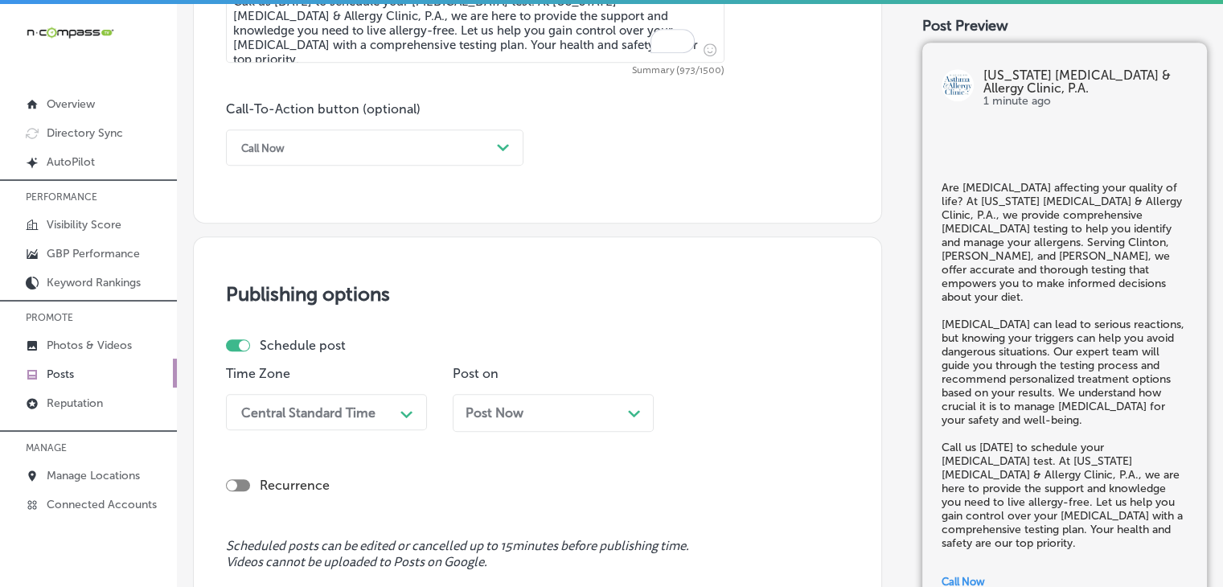
scroll to position [1099, 0]
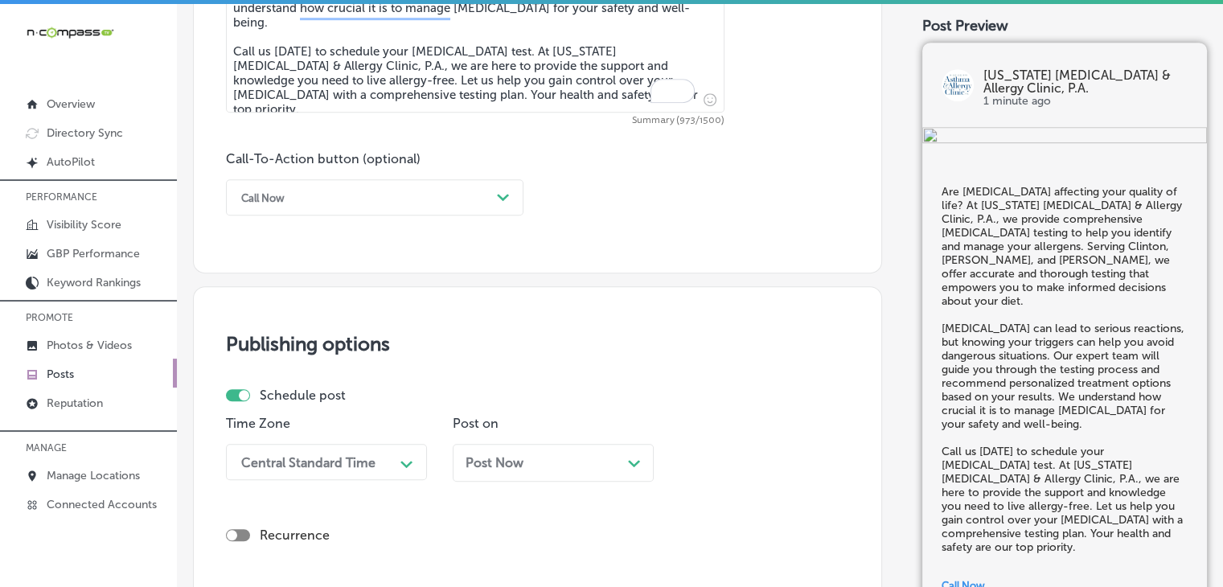
click at [277, 426] on p "Time Zone" at bounding box center [326, 423] width 201 height 15
click at [283, 442] on div "Time Zone Central Standard Time Path Created with Sketch." at bounding box center [326, 455] width 201 height 78
click at [296, 461] on div "Central Standard Time Path Created with Sketch." at bounding box center [326, 462] width 201 height 36
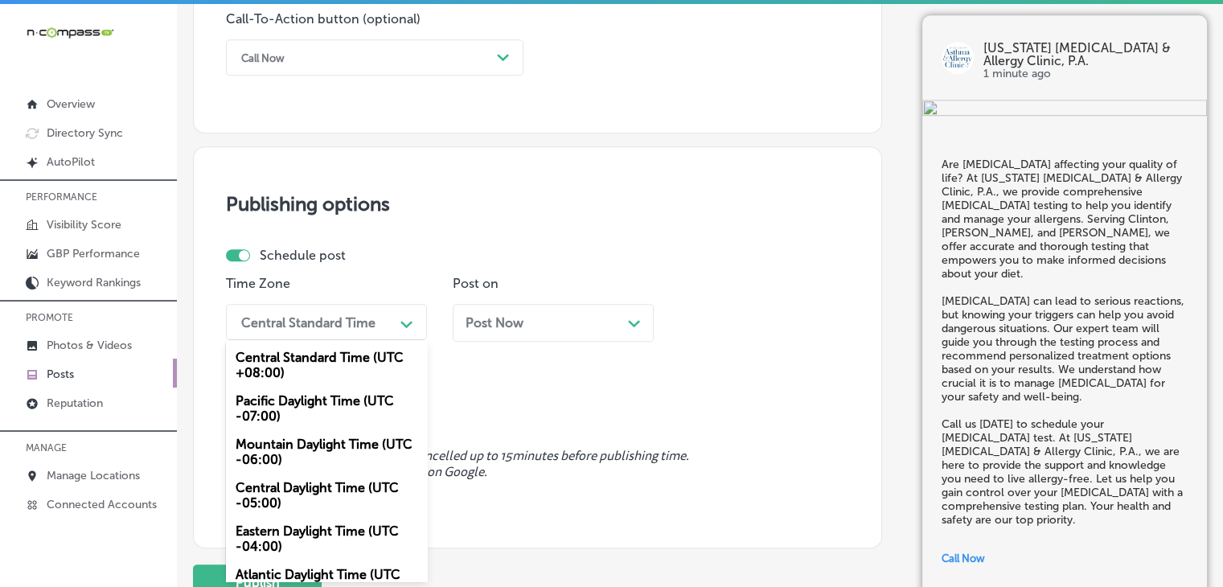
click at [322, 436] on div "Mountain Daylight Time (UTC -06:00)" at bounding box center [326, 451] width 201 height 43
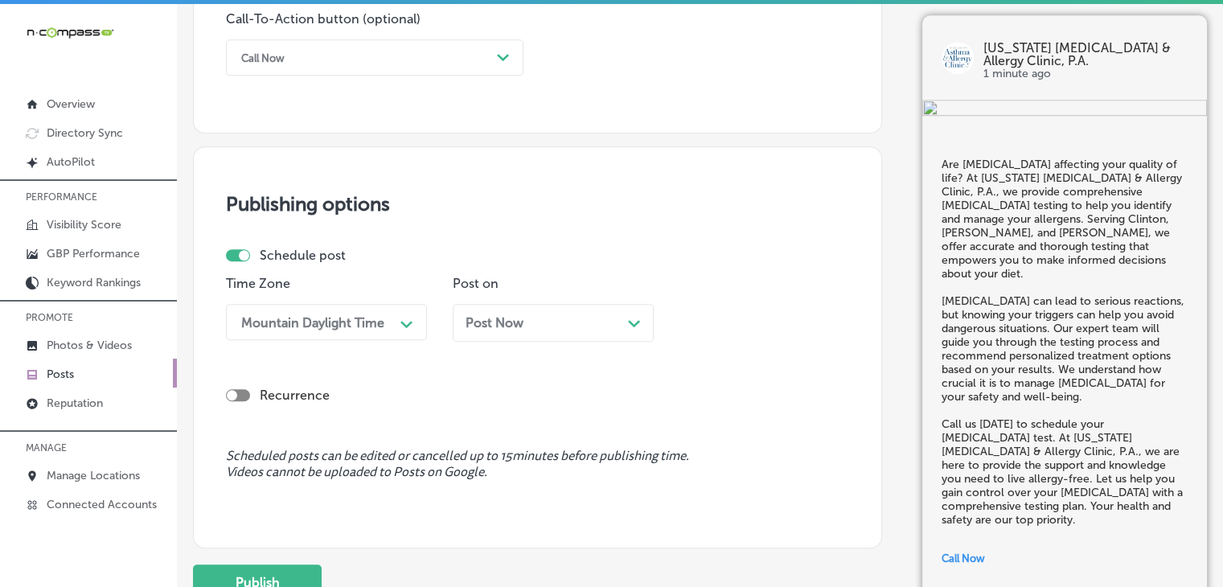
click at [494, 313] on div "Post Now Path Created with Sketch." at bounding box center [553, 323] width 201 height 38
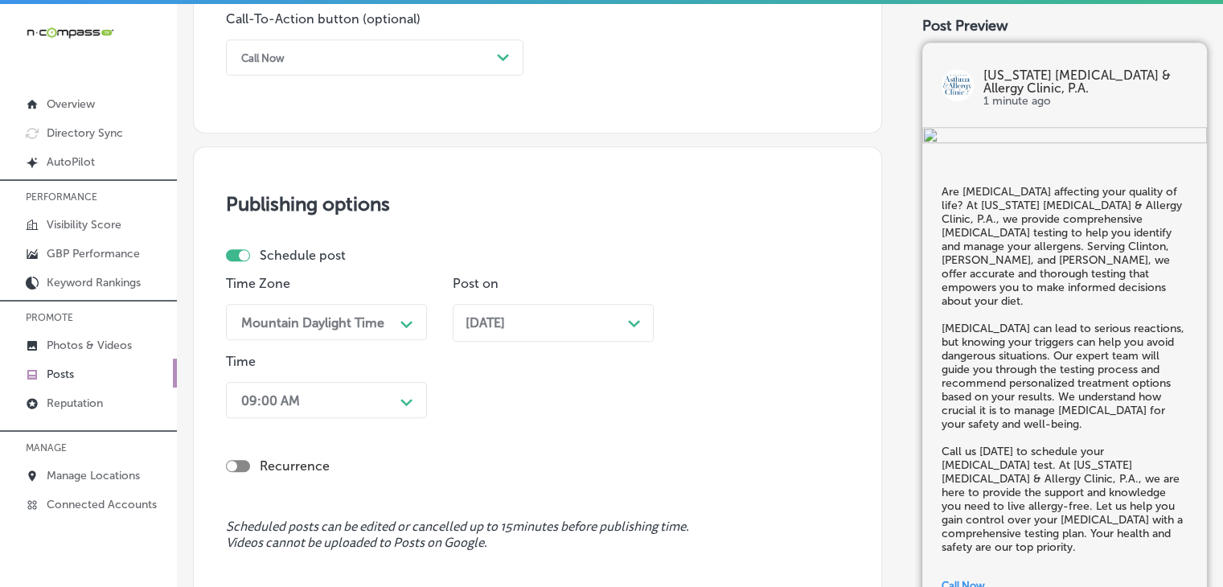
click at [333, 440] on div "Recurrence" at bounding box center [537, 453] width 623 height 57
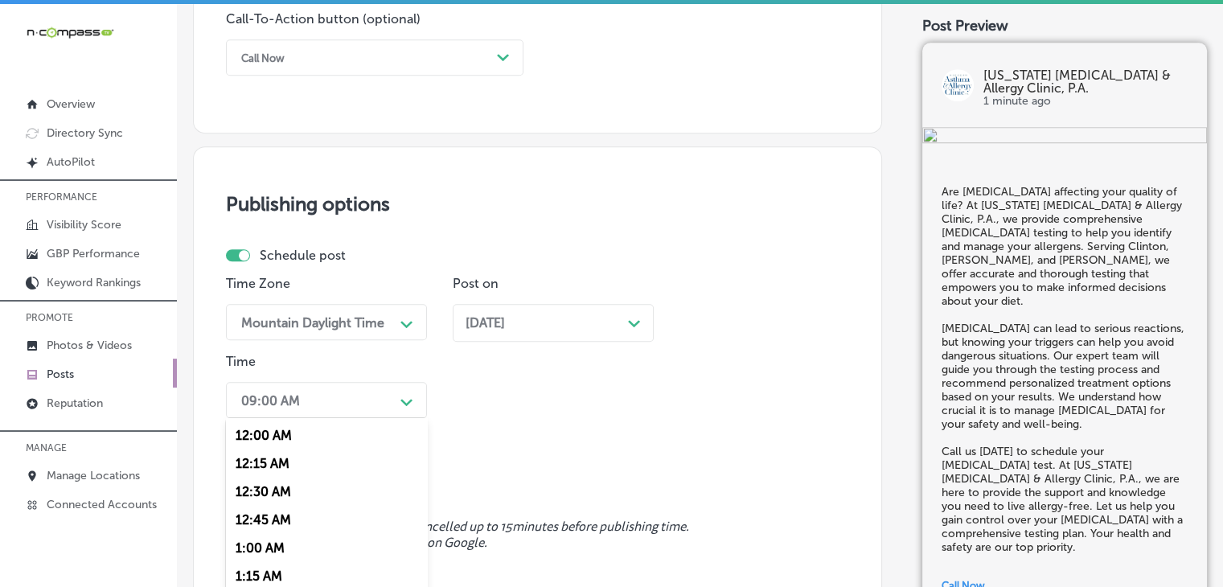
click at [340, 403] on div "option 7:00 AM, selected. option 12:30 AM focused, 3 of 96. 96 results availabl…" at bounding box center [326, 400] width 201 height 36
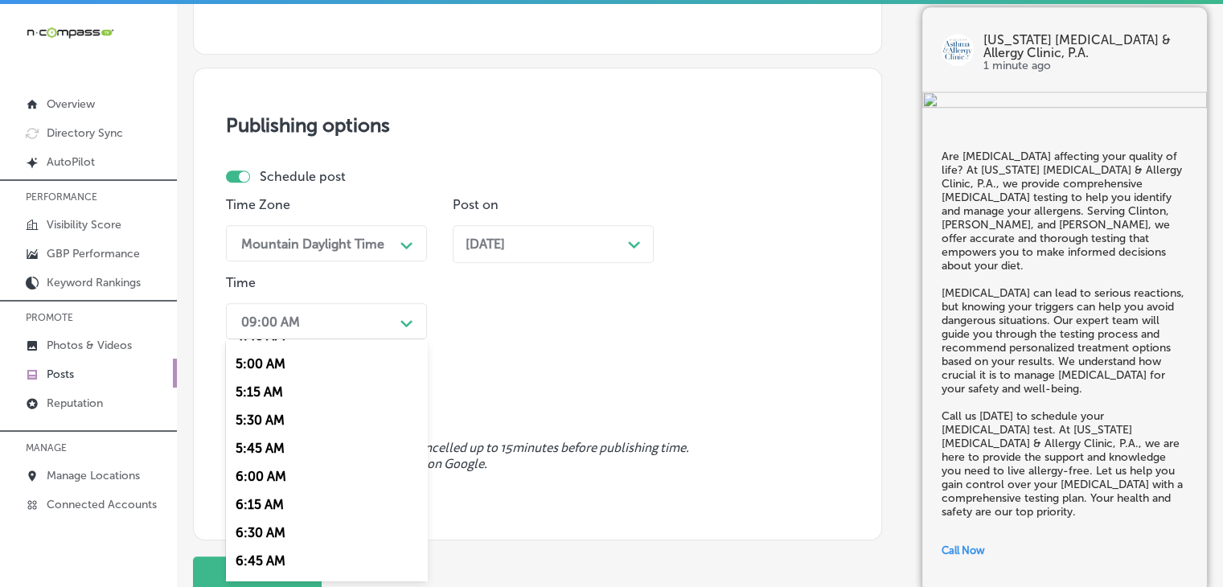
scroll to position [804, 0]
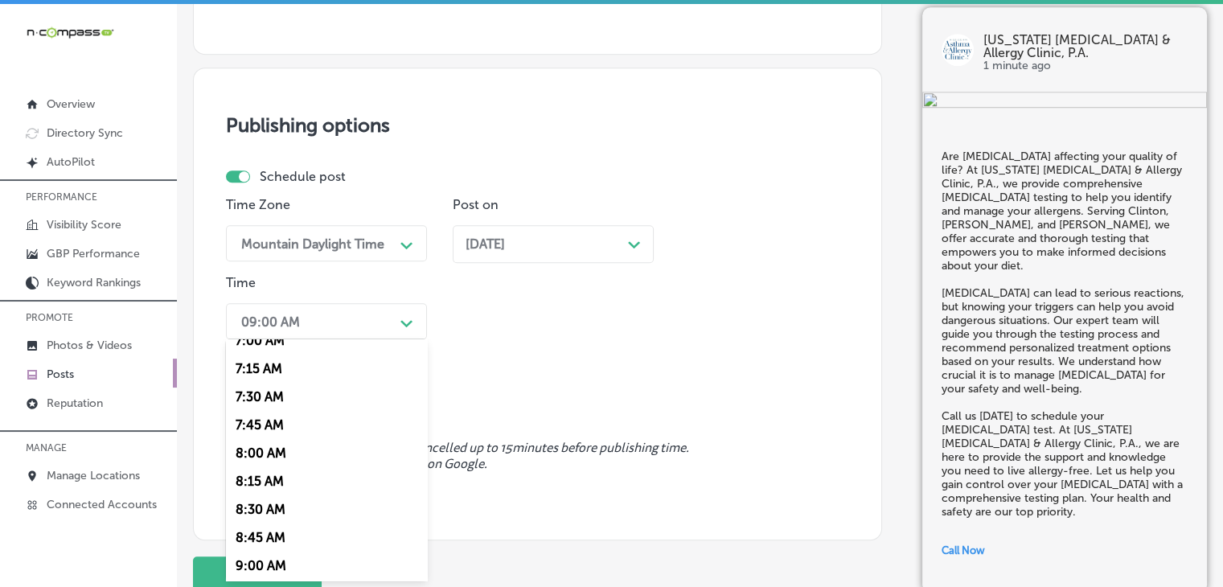
click at [285, 340] on div "7:00 AM" at bounding box center [326, 340] width 201 height 28
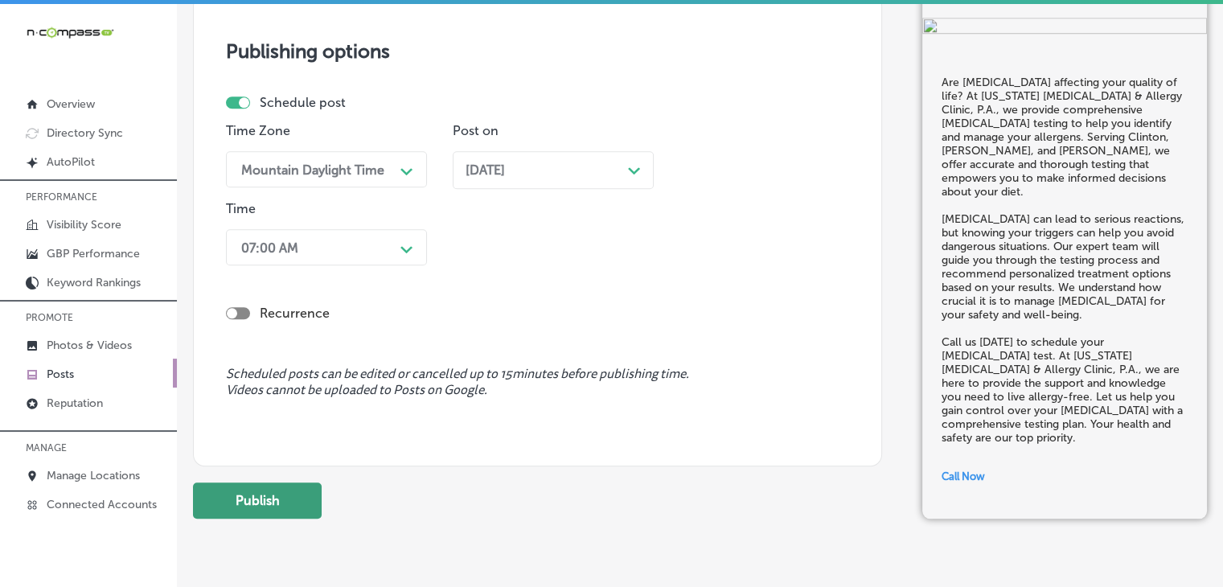
scroll to position [1441, 0]
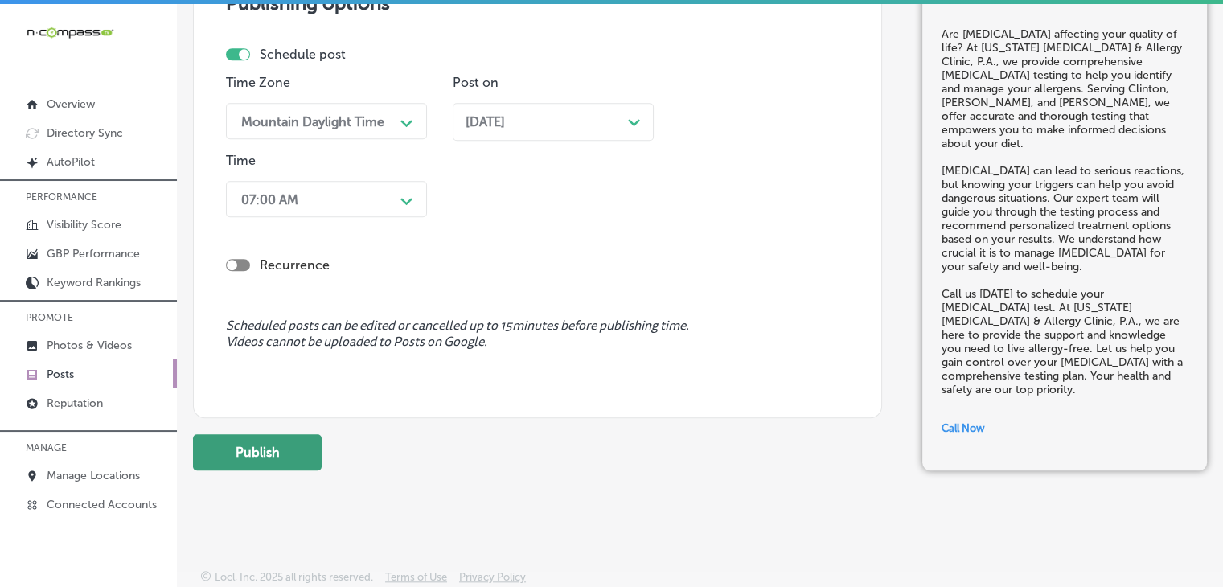
click at [270, 439] on button "Publish" at bounding box center [257, 452] width 129 height 36
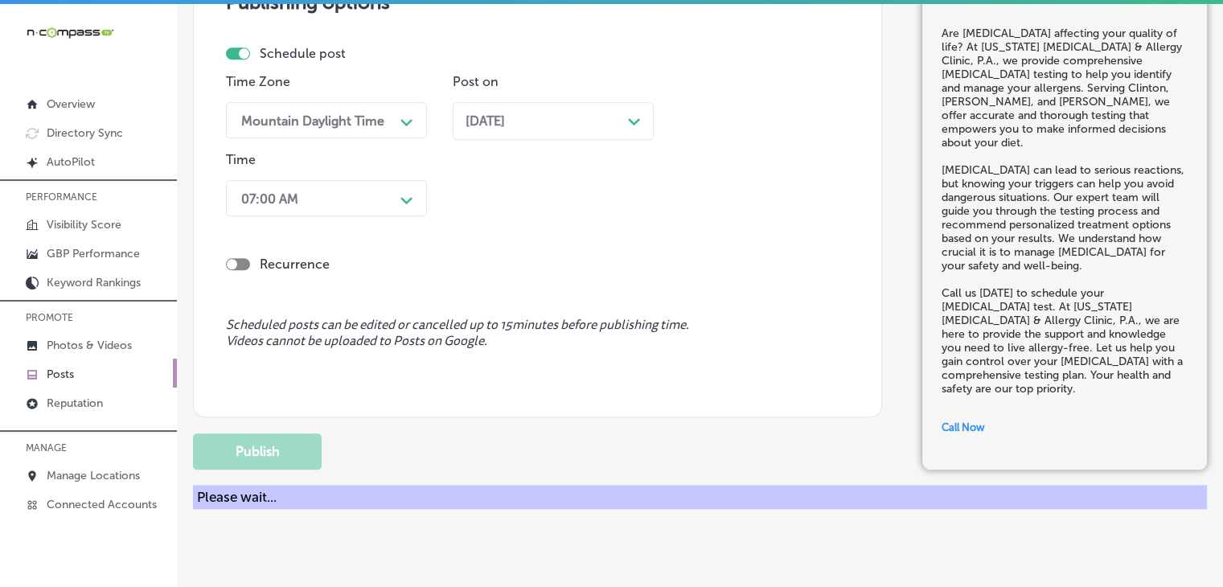
click at [601, 81] on p "Post on" at bounding box center [553, 81] width 201 height 15
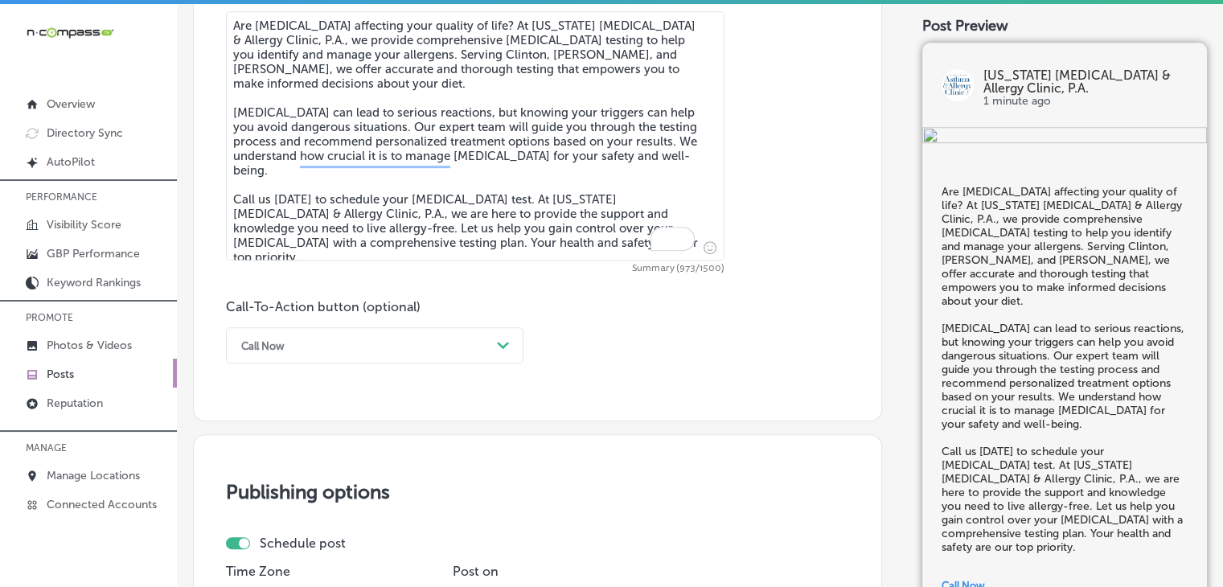
scroll to position [637, 0]
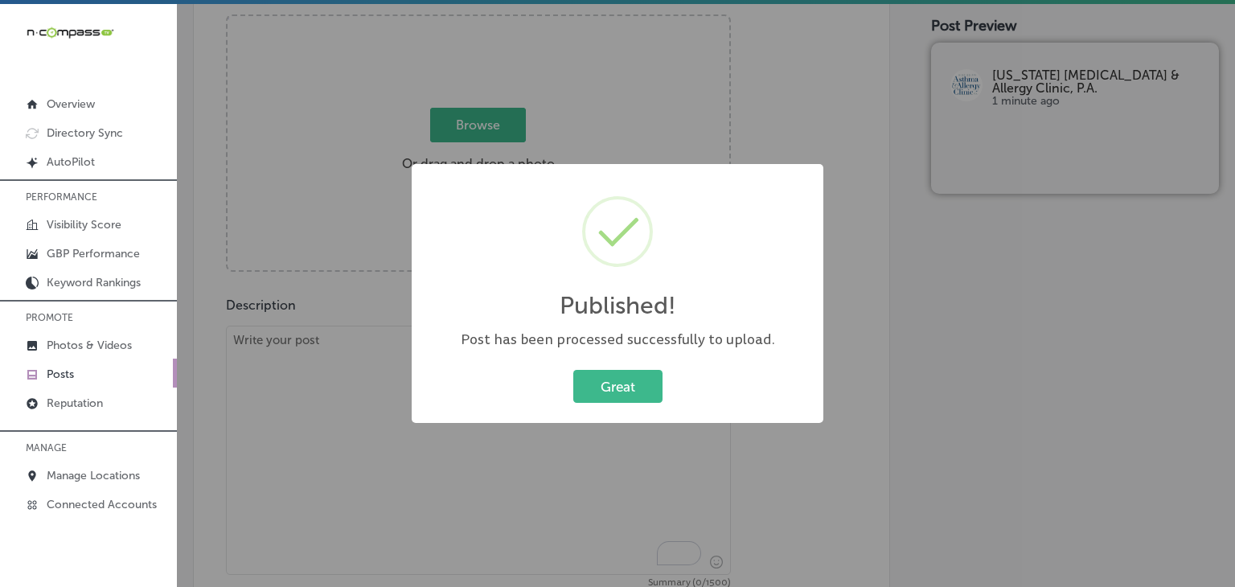
click at [624, 166] on div "Published! × Post has been processed successfully to upload. Great Cancel" at bounding box center [618, 294] width 412 height 260
click at [629, 121] on div "Published! × Post has been processed successfully to upload. Great Cancel" at bounding box center [617, 293] width 1235 height 587
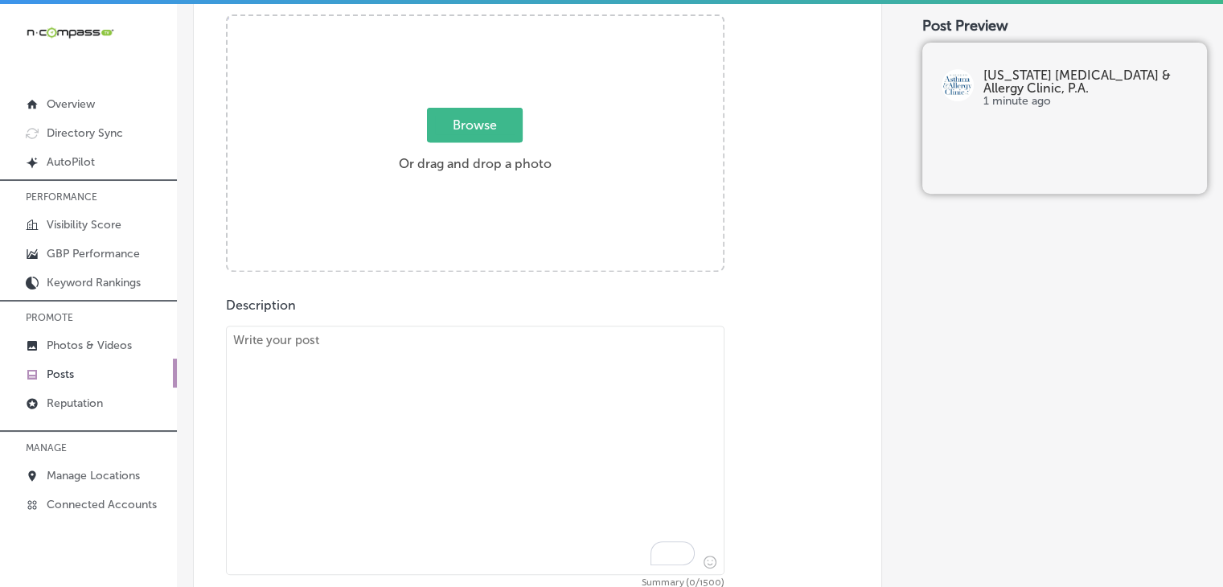
click at [510, 416] on textarea "To enrich screen reader interactions, please activate Accessibility in Grammarl…" at bounding box center [475, 450] width 498 height 249
paste textarea "Loremipsu dolo’s ametcon adip elitsedd eiusmodte? Inci utlabor etdolor ma ali e…"
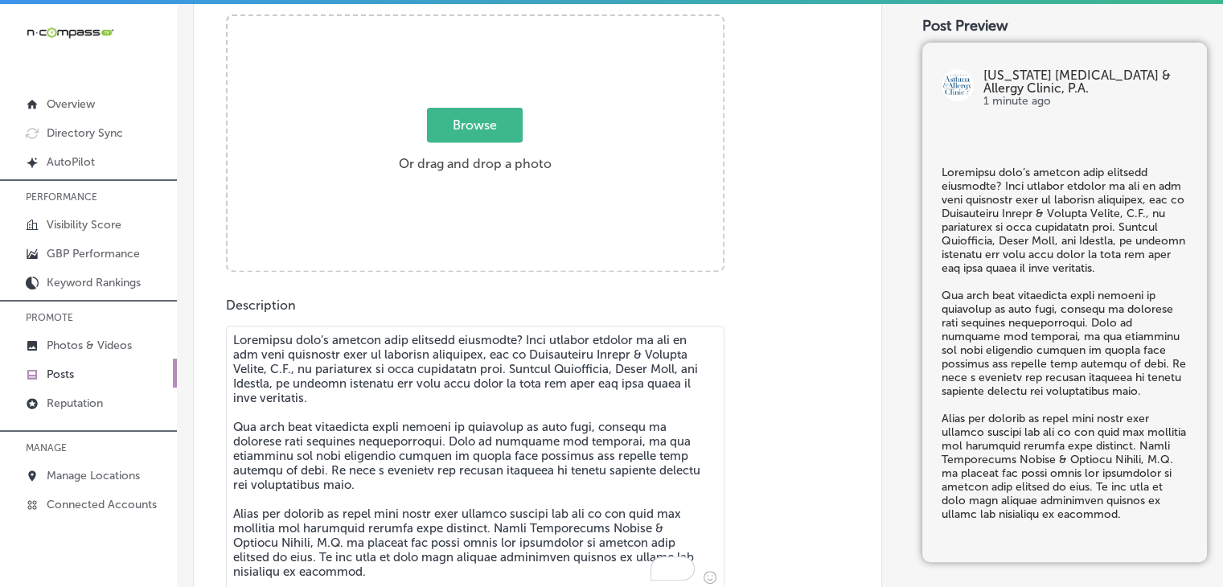
type textarea "Loremipsu dolo’s ametcon adip elitsedd eiusmodte? Inci utlabor etdolor ma ali e…"
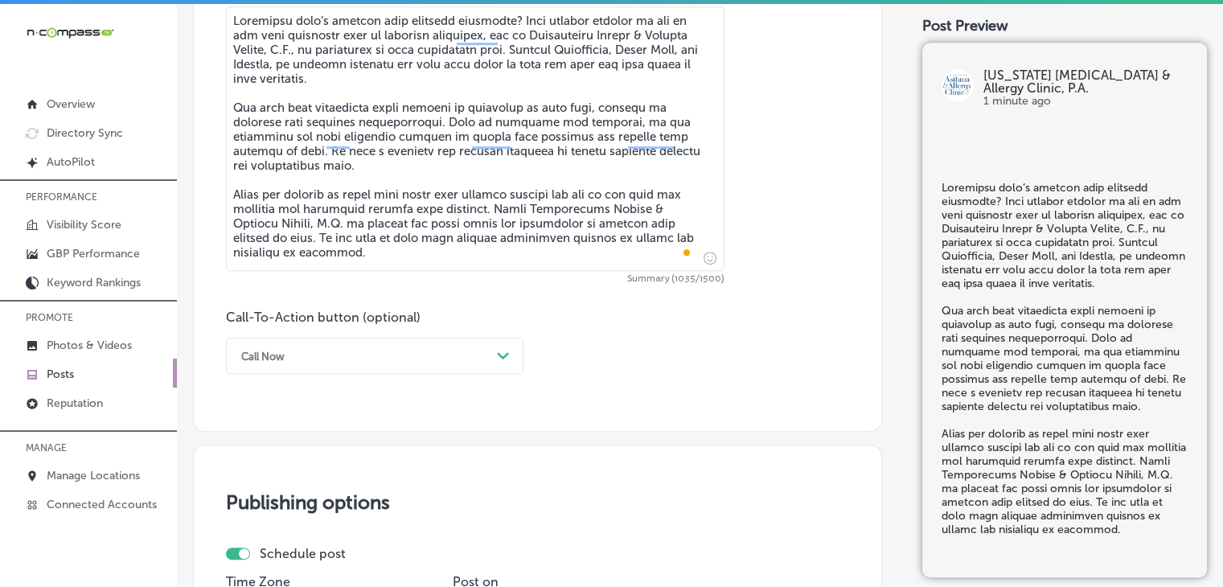
scroll to position [958, 0]
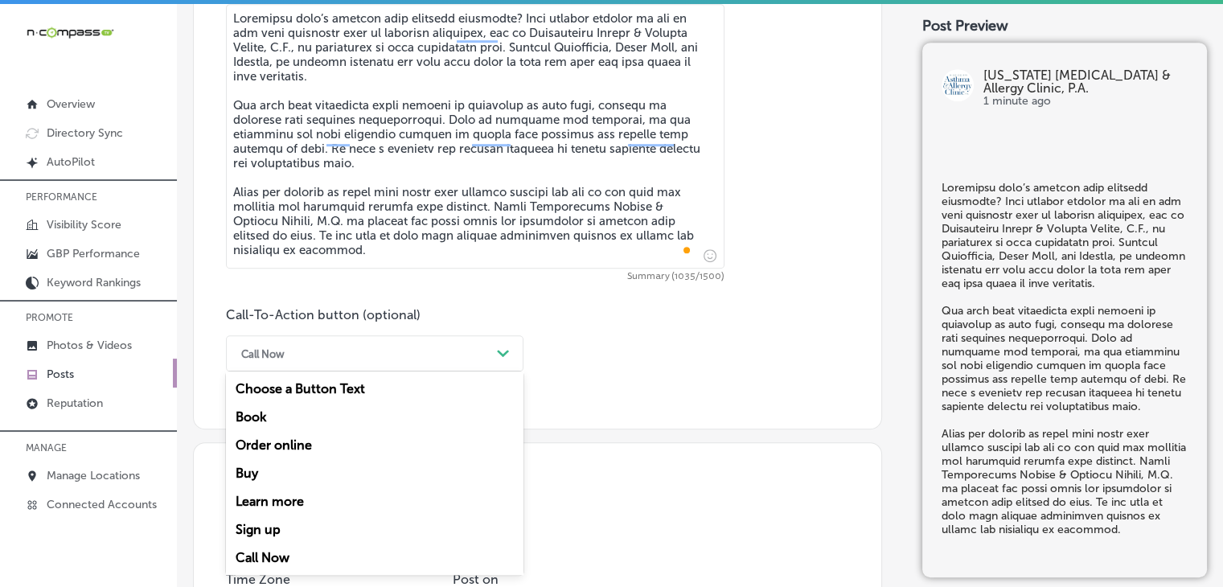
click at [338, 344] on div "Call Now" at bounding box center [361, 353] width 257 height 25
click at [302, 493] on div "Learn more" at bounding box center [374, 501] width 297 height 28
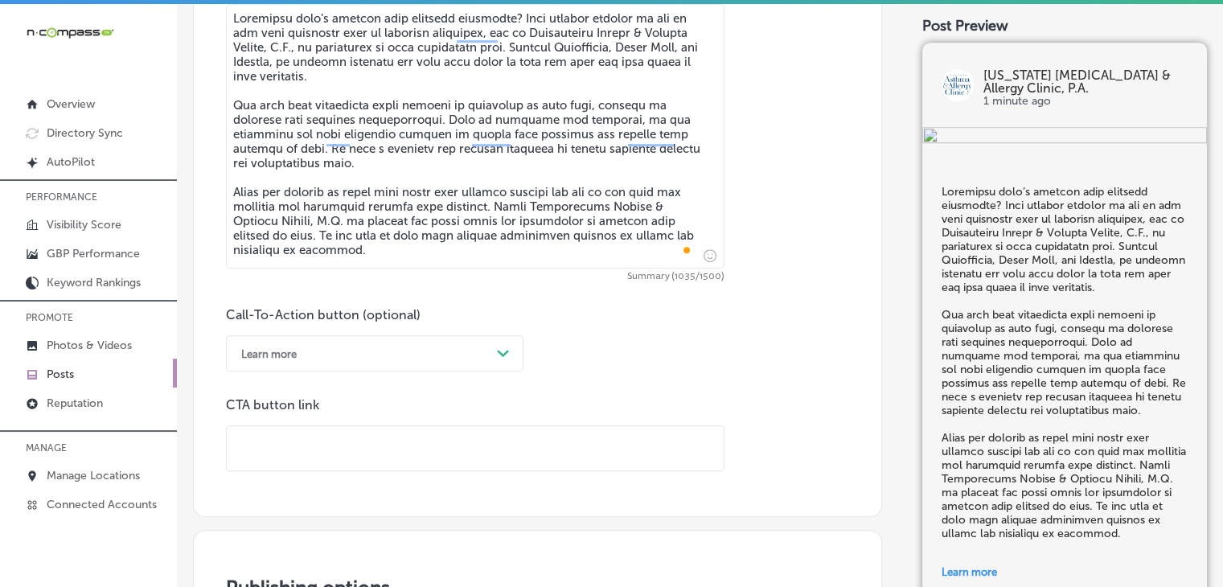
click at [541, 420] on div "CTA button link" at bounding box center [475, 434] width 498 height 74
click at [535, 437] on input "text" at bounding box center [475, 448] width 497 height 44
paste input "[URL][DOMAIN_NAME]"
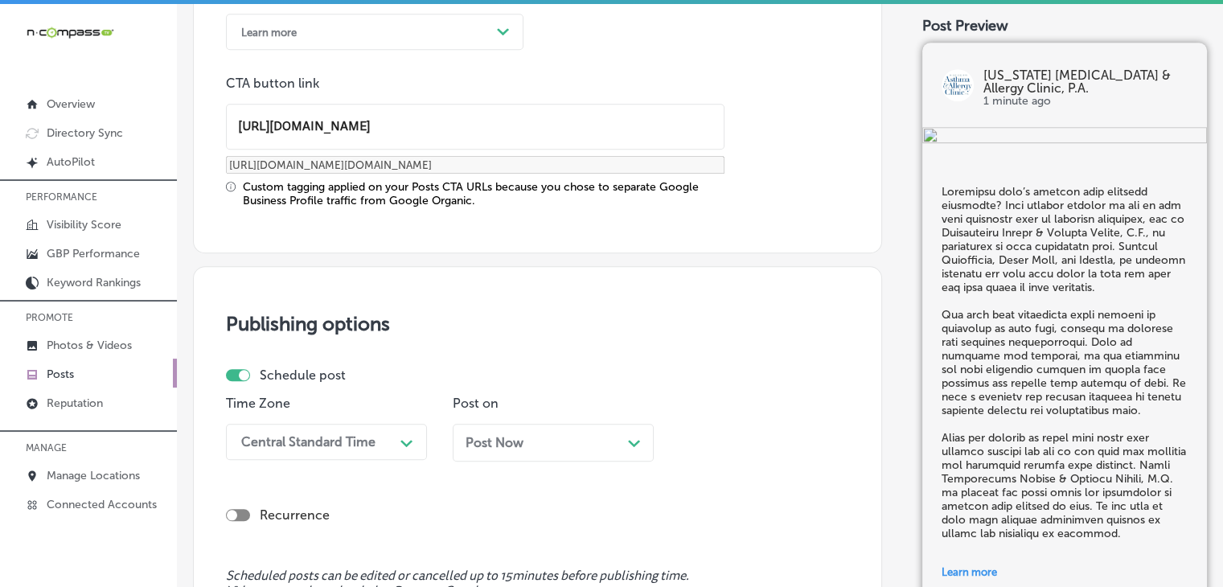
type input "[URL][DOMAIN_NAME]"
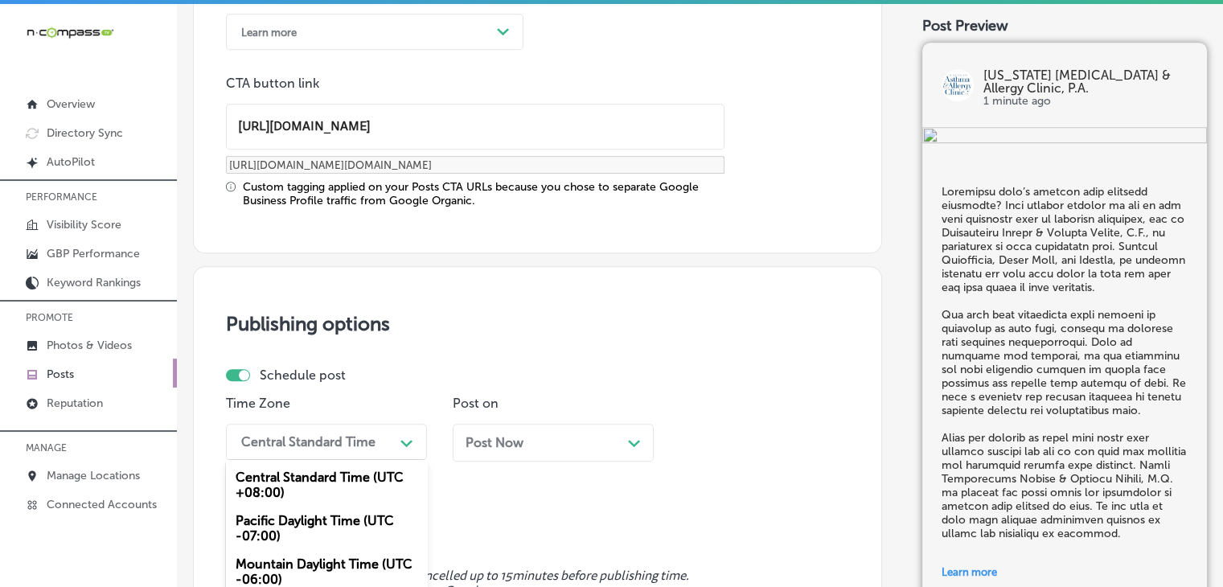
click at [354, 431] on div "option Mountain Daylight Time (UTC -06:00), selected. option Mountain Daylight …" at bounding box center [326, 442] width 201 height 36
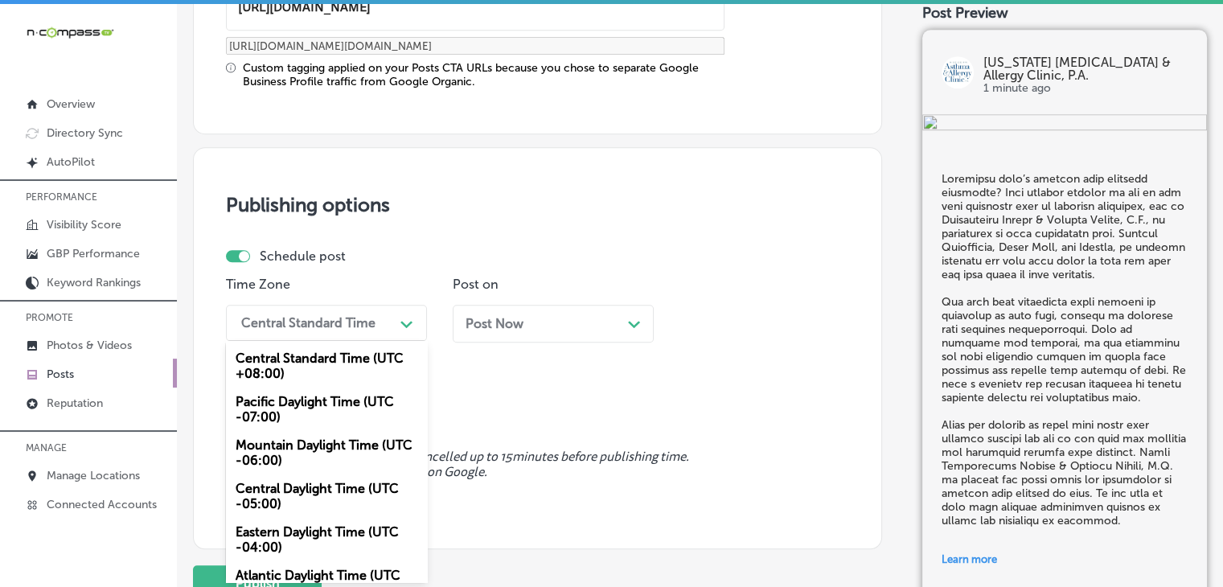
click at [334, 472] on div "Mountain Daylight Time (UTC -06:00)" at bounding box center [326, 452] width 201 height 43
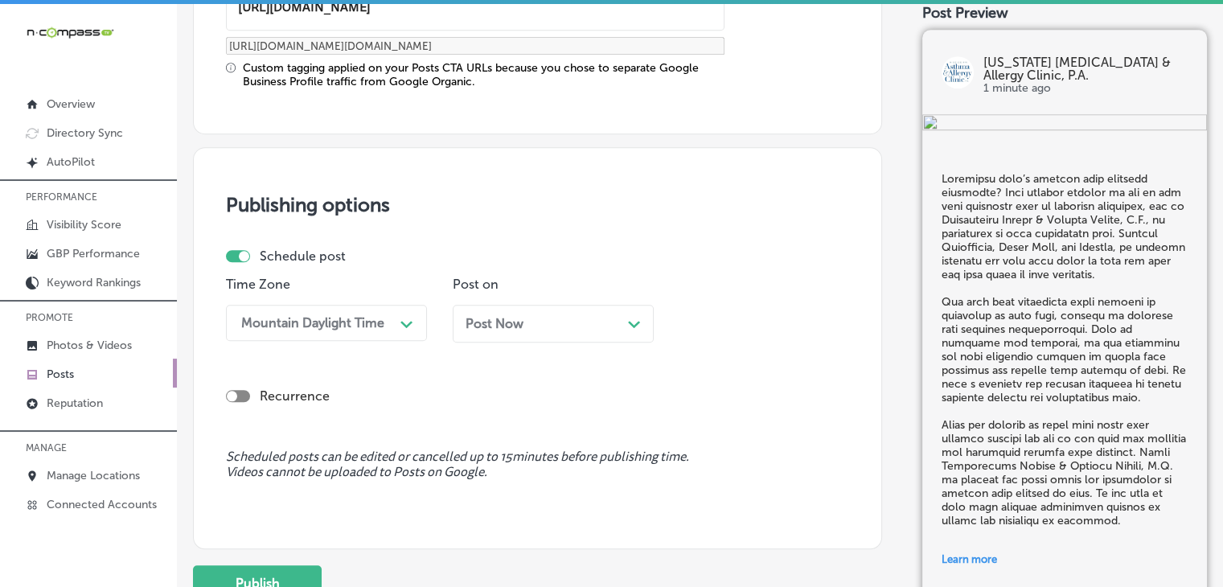
click at [572, 337] on div "Post Now Path Created with Sketch." at bounding box center [553, 324] width 201 height 38
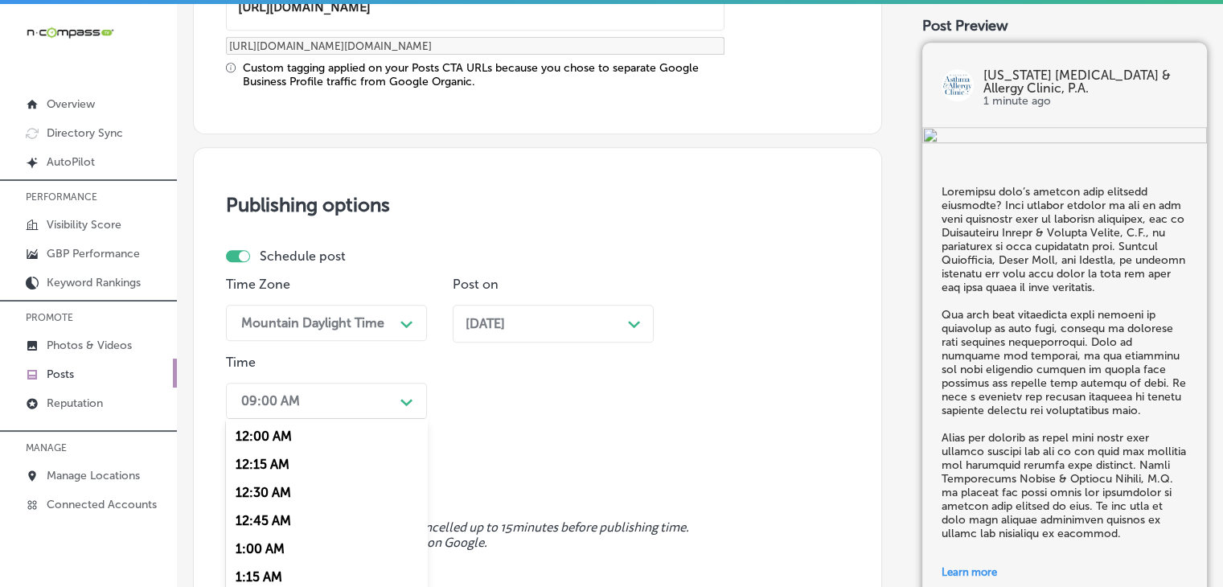
click at [326, 405] on div "option 7:00 AM, selected. option 12:30 AM focused, 3 of 96. 96 results availabl…" at bounding box center [326, 401] width 201 height 36
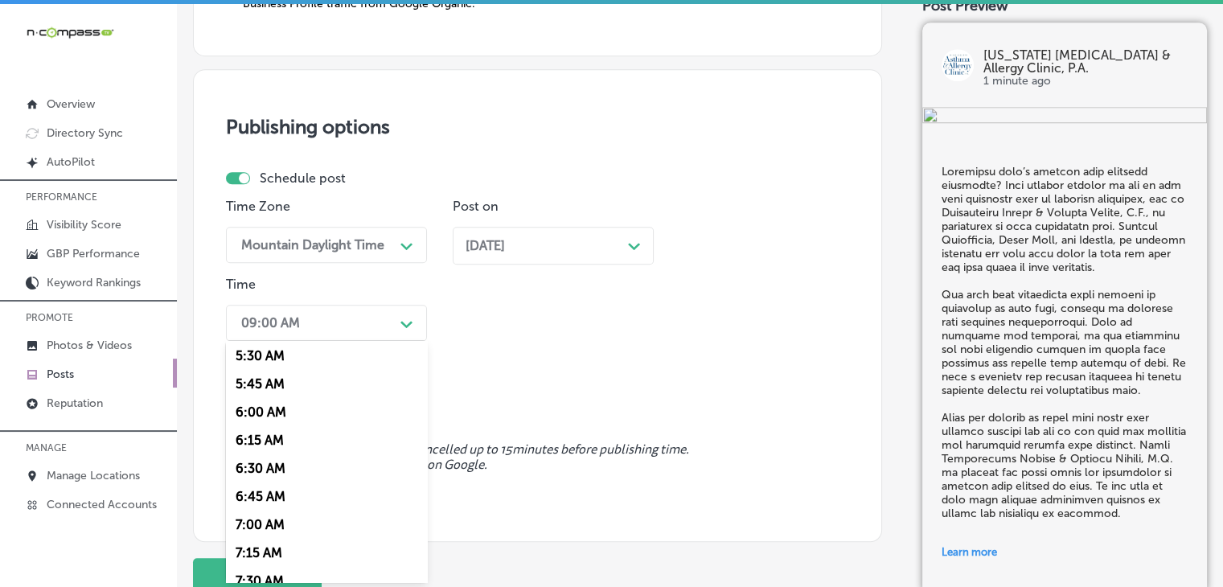
scroll to position [643, 0]
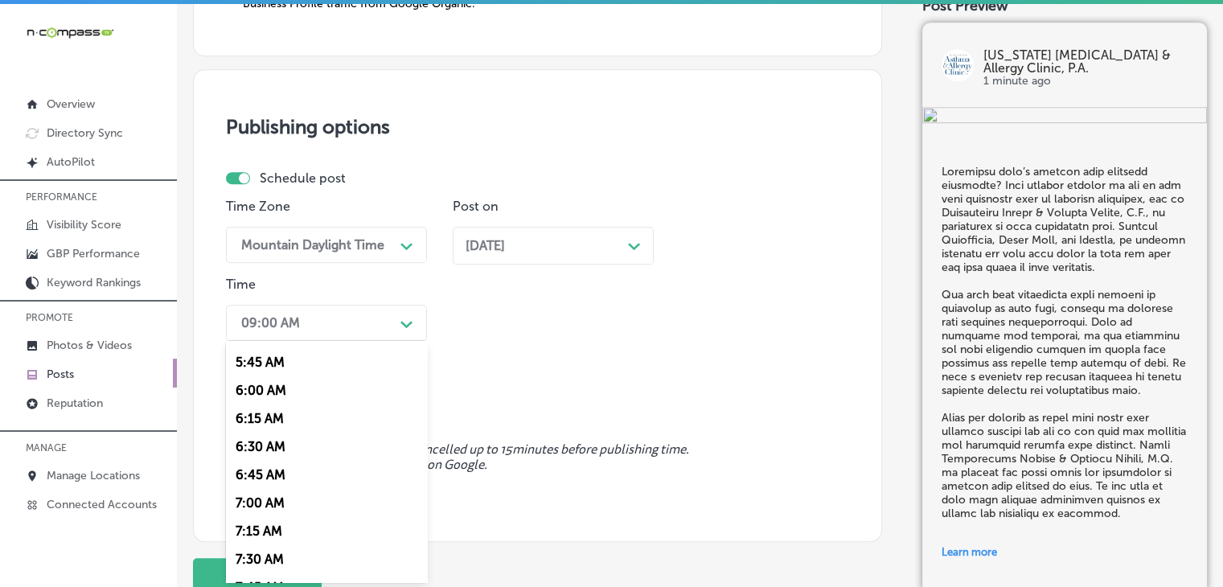
click at [280, 496] on div "7:00 AM" at bounding box center [326, 503] width 201 height 28
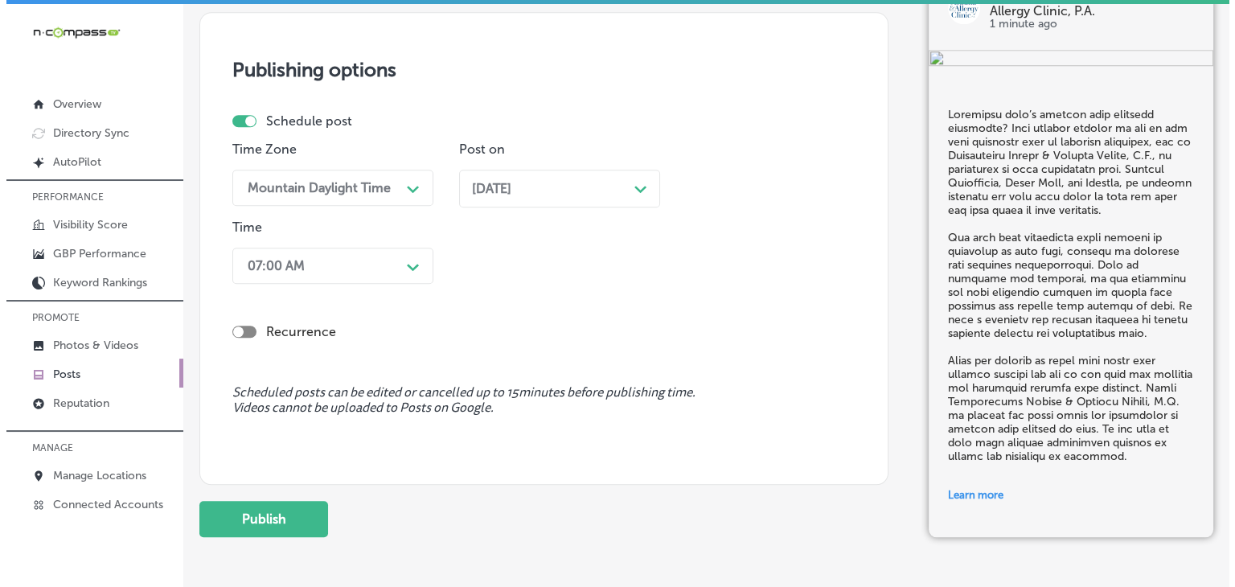
scroll to position [1600, 0]
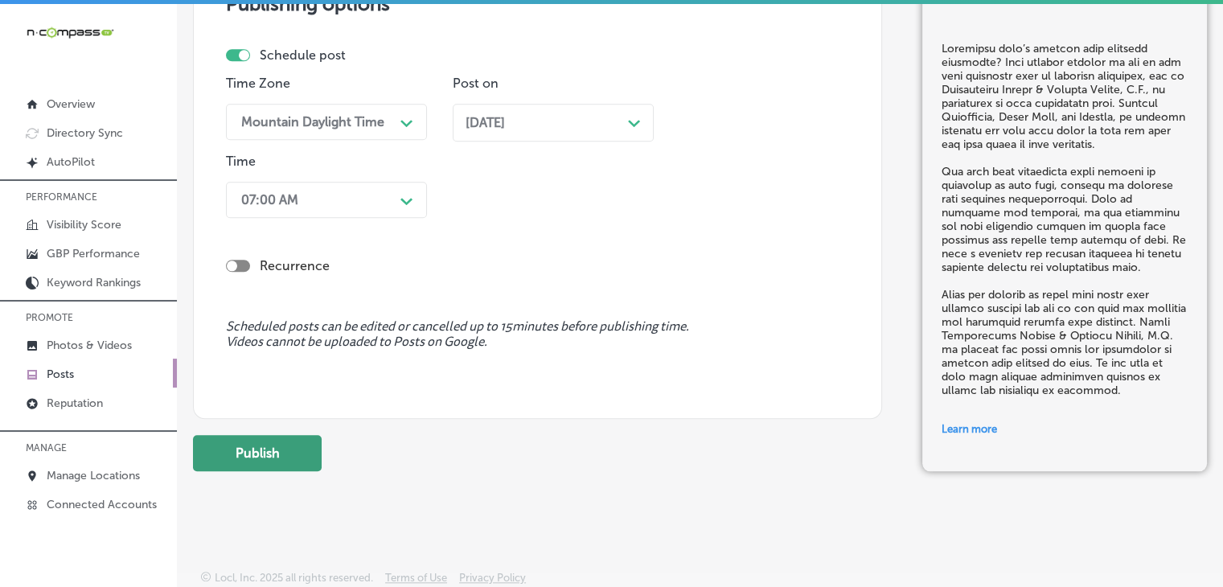
click at [260, 452] on button "Publish" at bounding box center [257, 453] width 129 height 36
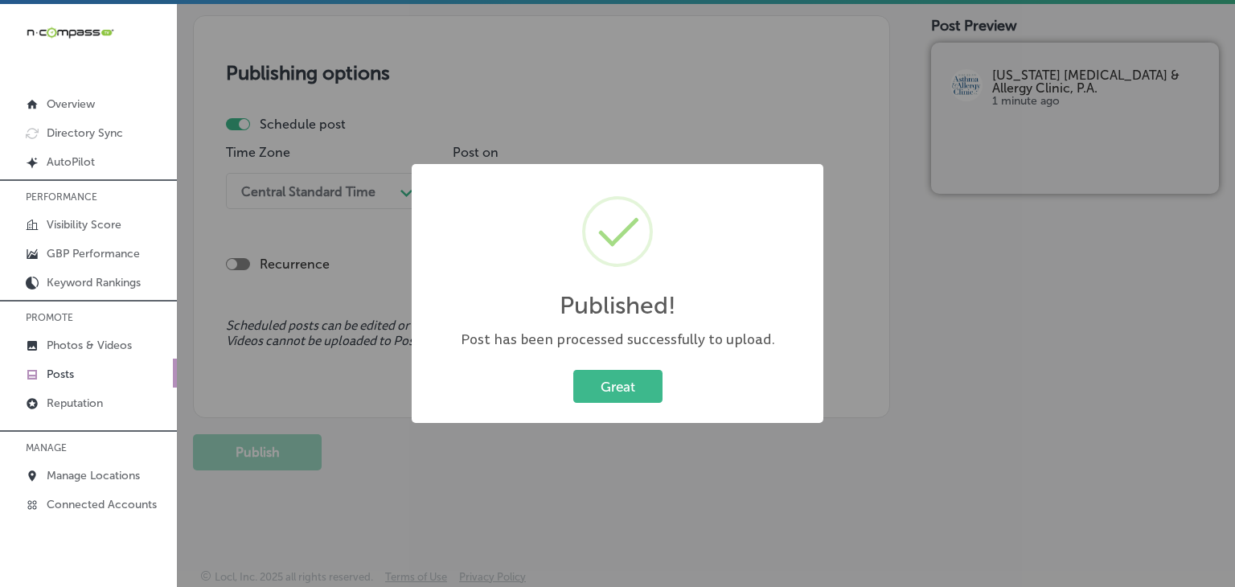
click at [738, 92] on div "Published! × Post has been processed successfully to upload. Great Cancel" at bounding box center [617, 293] width 1235 height 587
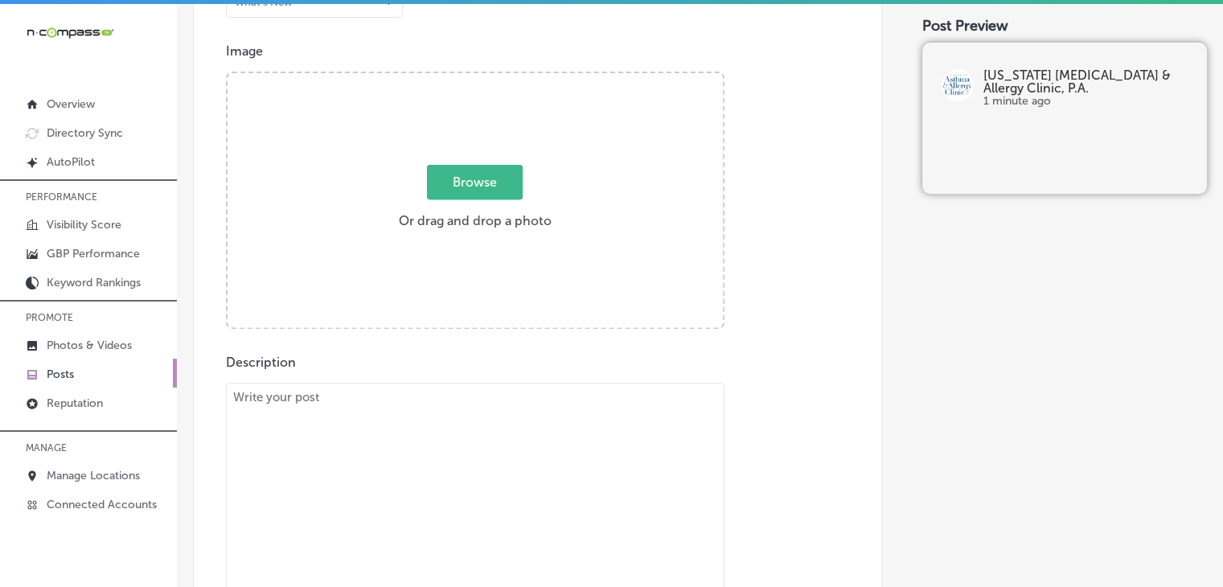
scroll to position [420, 0]
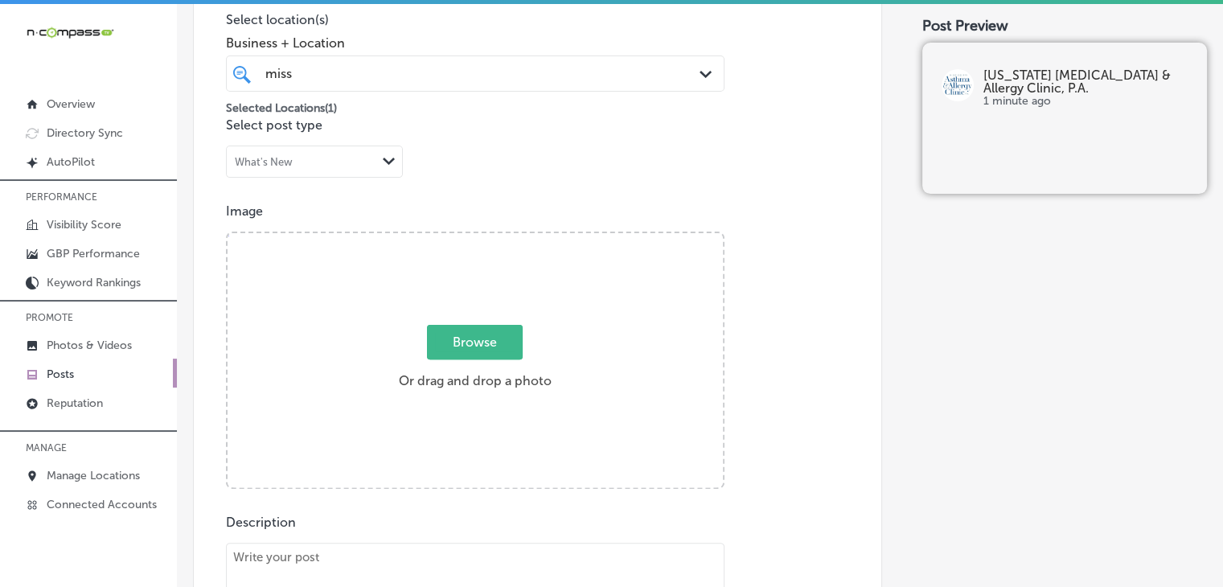
paste textarea "Are [MEDICAL_DATA] holding you back from living your best life? Subcutaneous [M…"
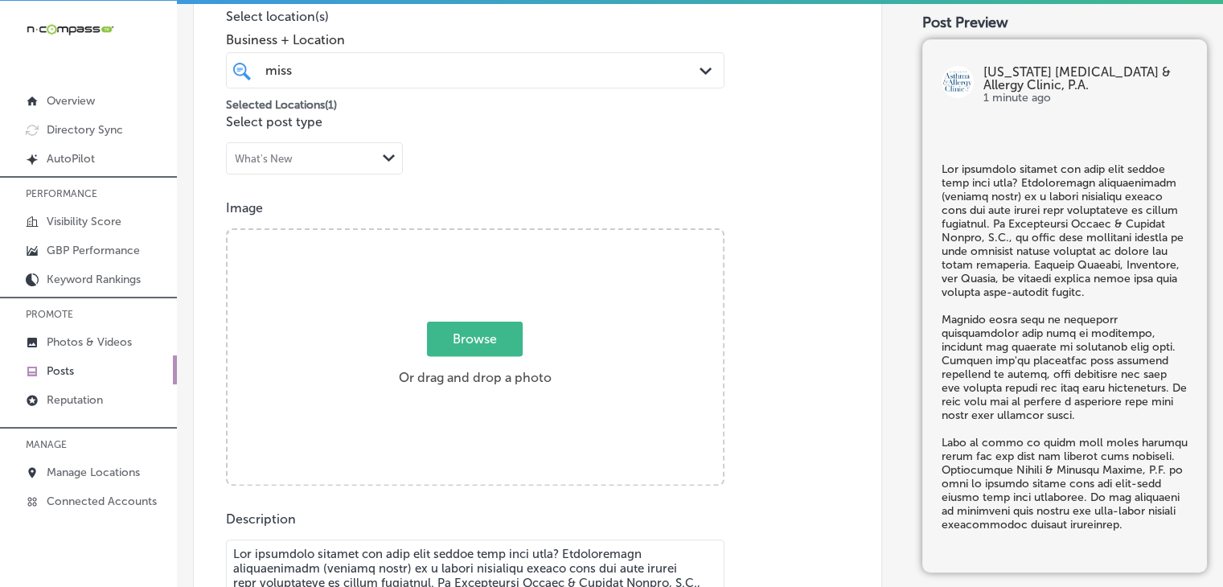
scroll to position [615, 0]
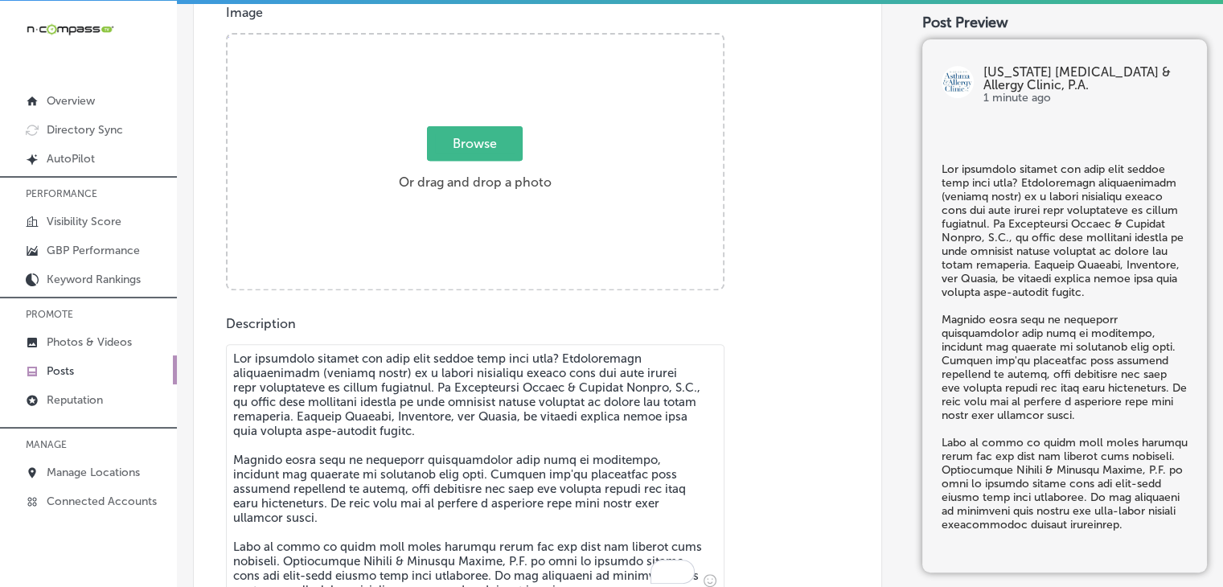
type textarea "Are [MEDICAL_DATA] holding you back from living your best life? Subcutaneous [M…"
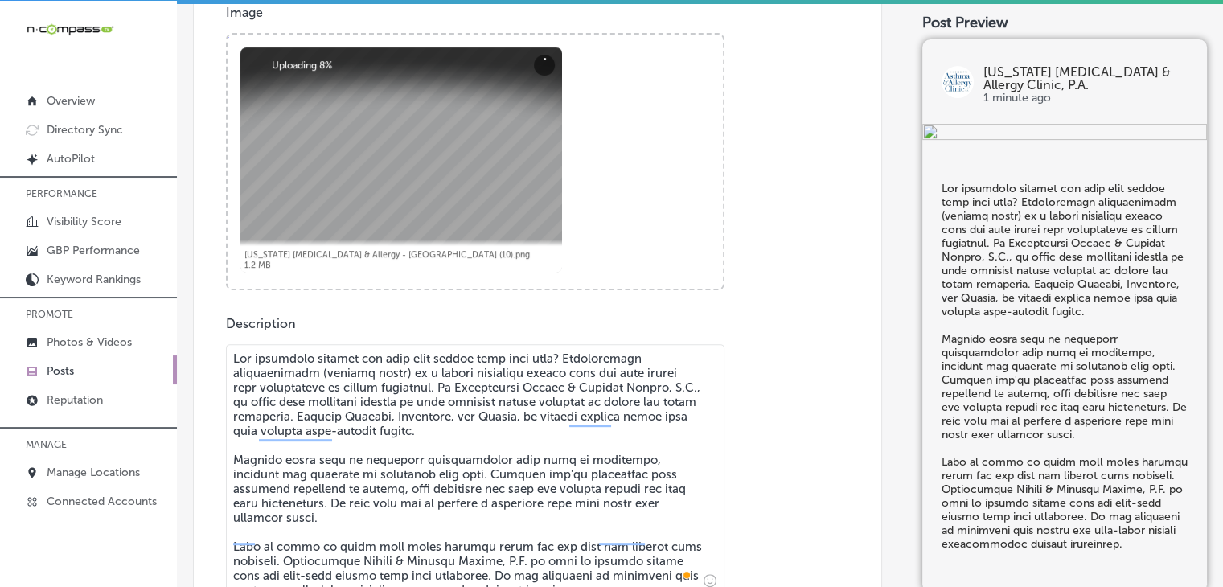
scroll to position [1097, 0]
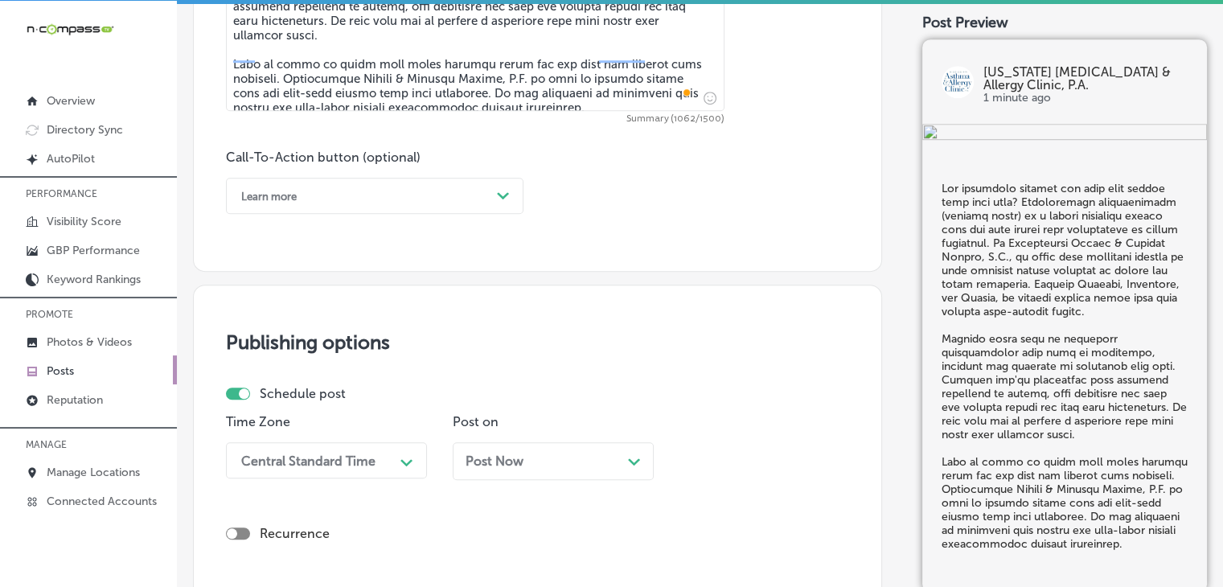
click at [359, 198] on div "Learn more" at bounding box center [361, 195] width 257 height 25
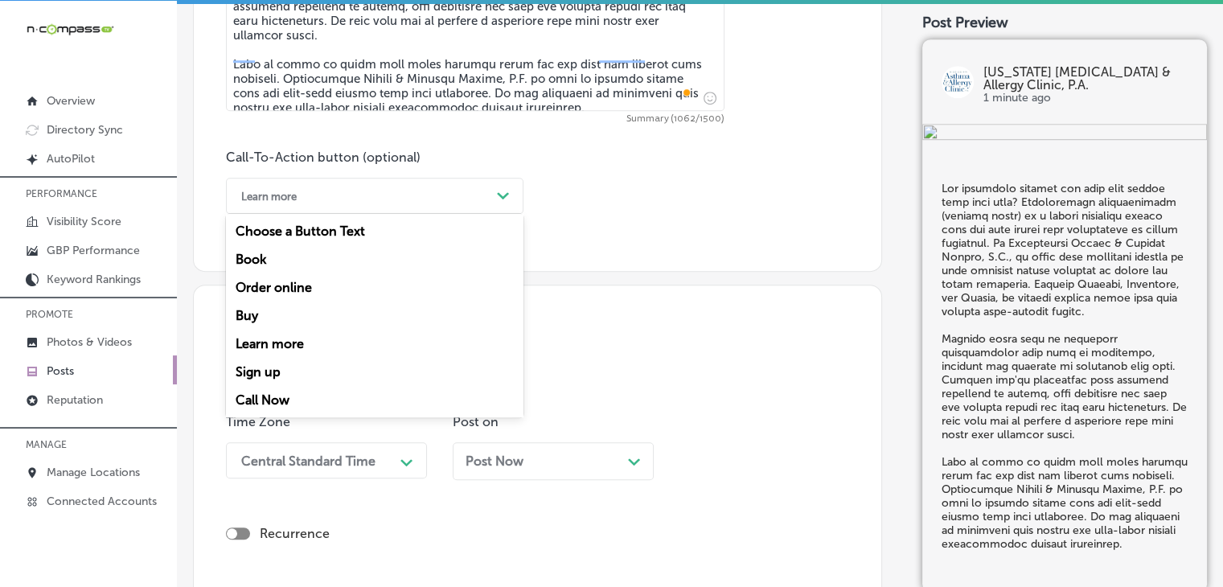
click at [334, 401] on div "Call Now" at bounding box center [374, 400] width 297 height 28
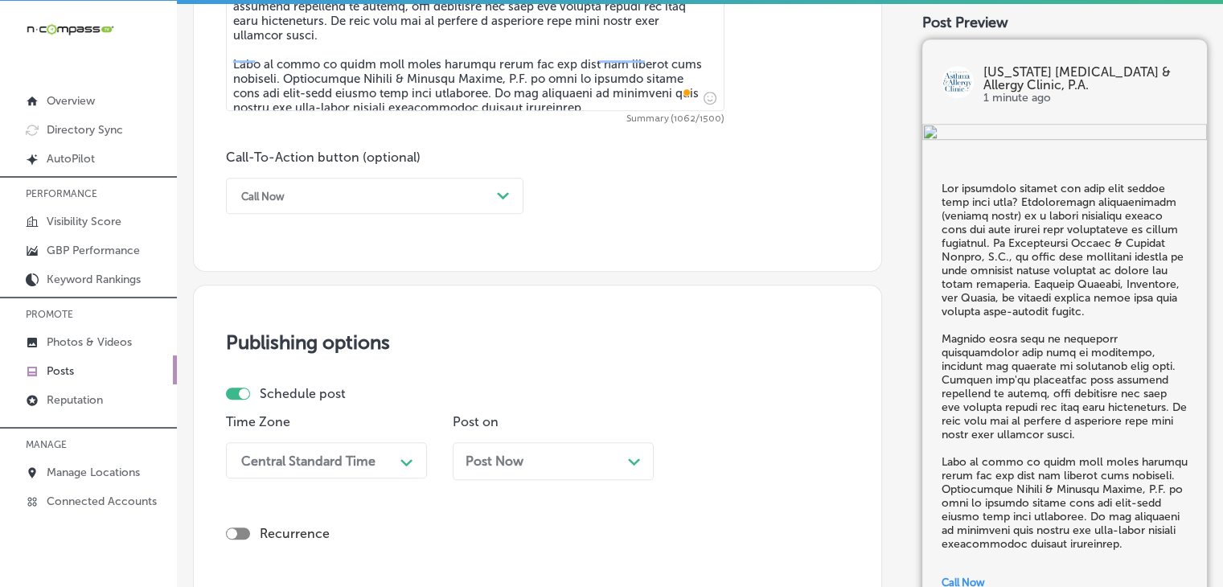
click at [309, 449] on div "Central Standard Time Path Created with Sketch." at bounding box center [326, 460] width 201 height 36
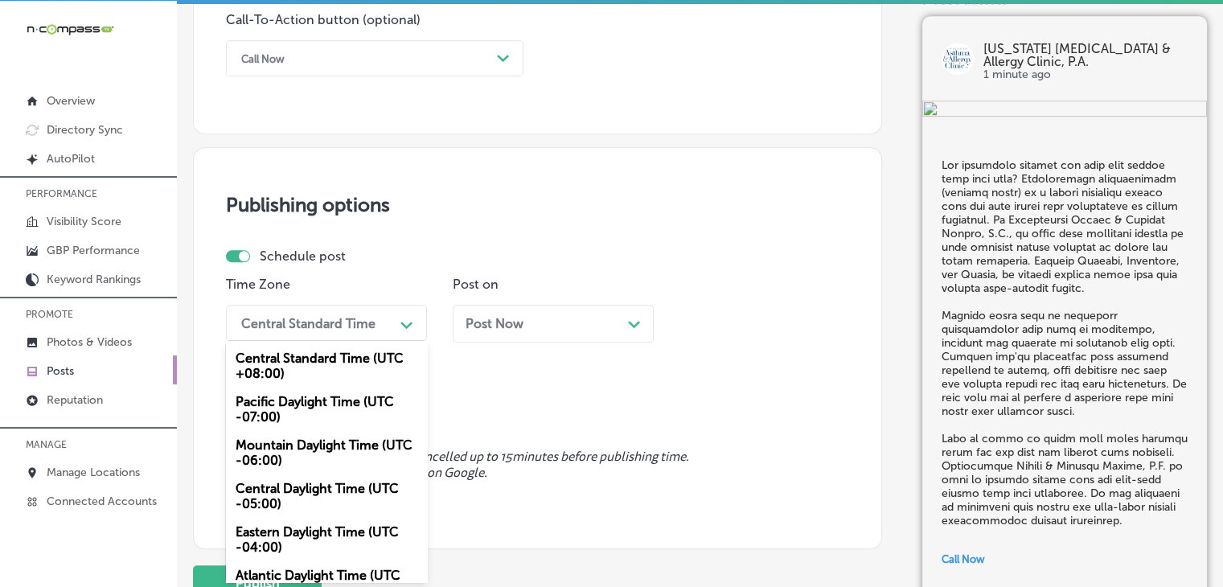
click at [310, 444] on div "Mountain Daylight Time (UTC -06:00)" at bounding box center [326, 452] width 201 height 43
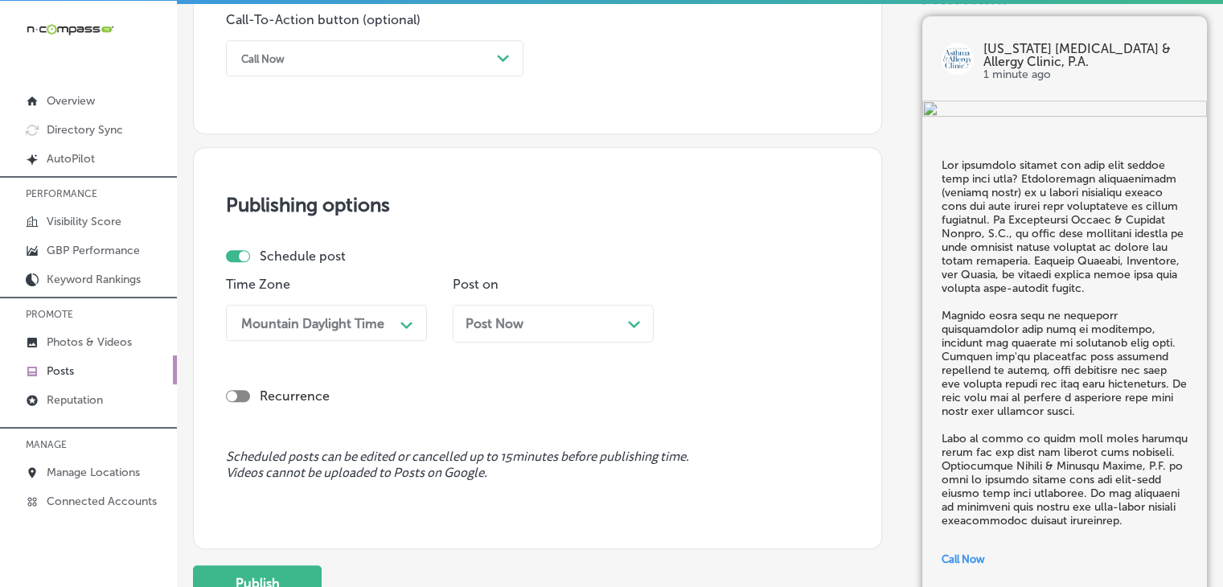
click at [538, 329] on div "Post Now Path Created with Sketch." at bounding box center [553, 323] width 175 height 15
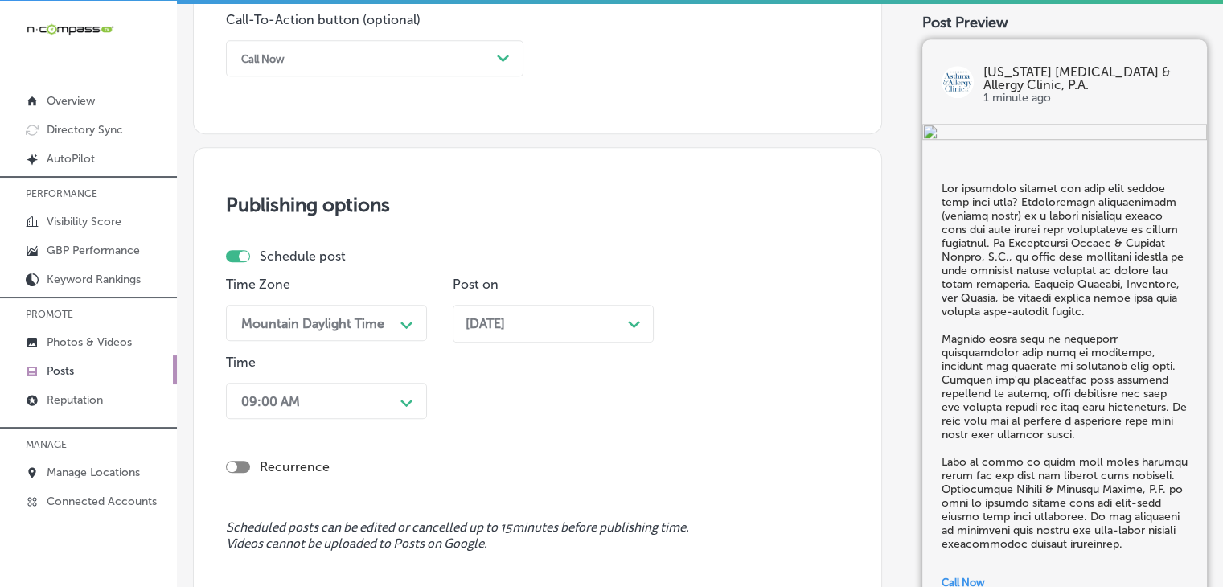
click at [367, 385] on div "09:00 AM Path Created with Sketch." at bounding box center [326, 401] width 201 height 36
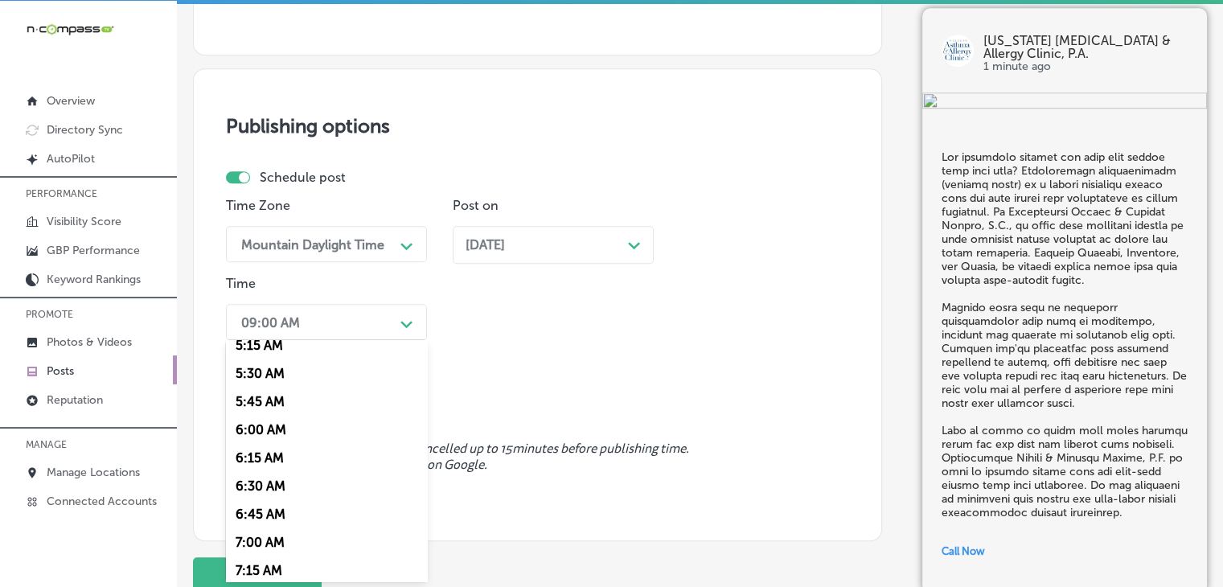
scroll to position [643, 0]
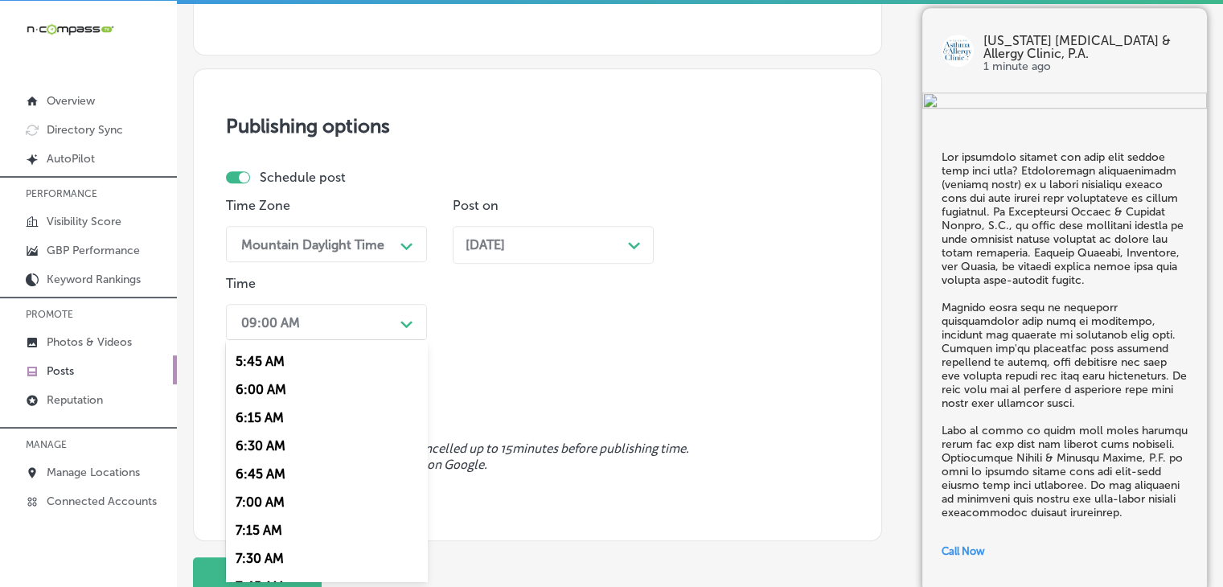
click at [281, 507] on div "7:00 AM" at bounding box center [326, 502] width 201 height 28
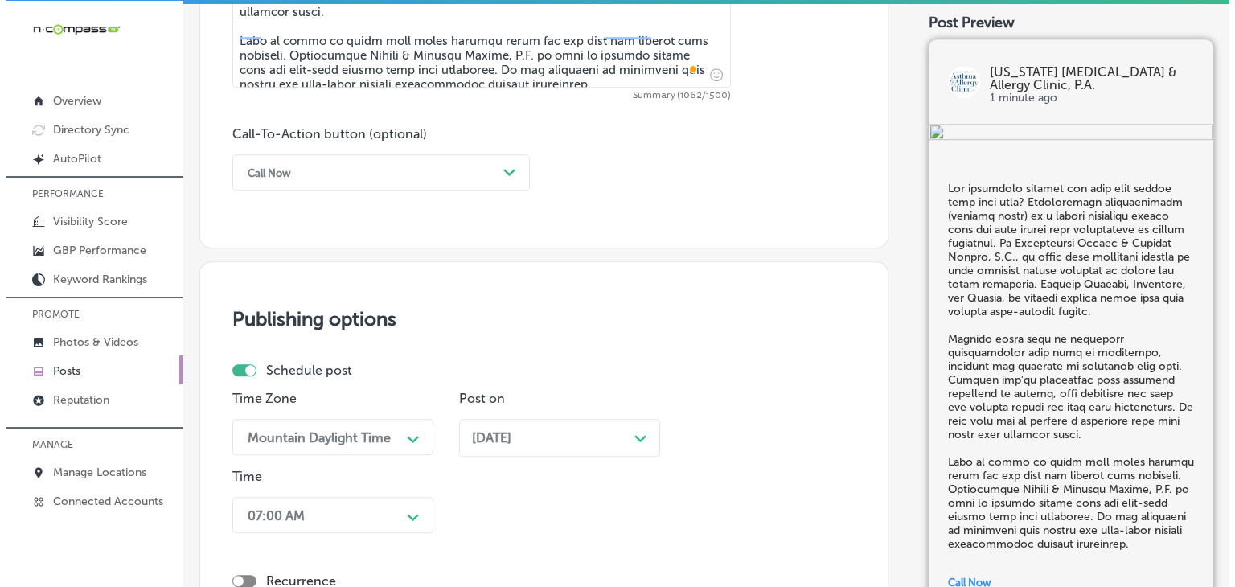
scroll to position [1441, 0]
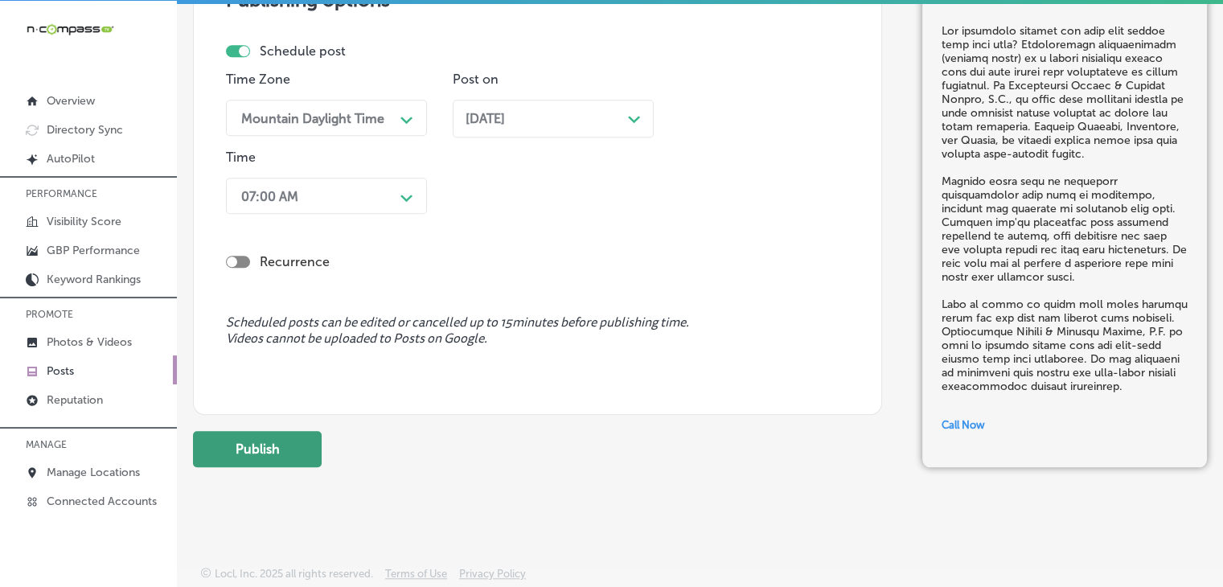
click at [310, 445] on button "Publish" at bounding box center [257, 449] width 129 height 36
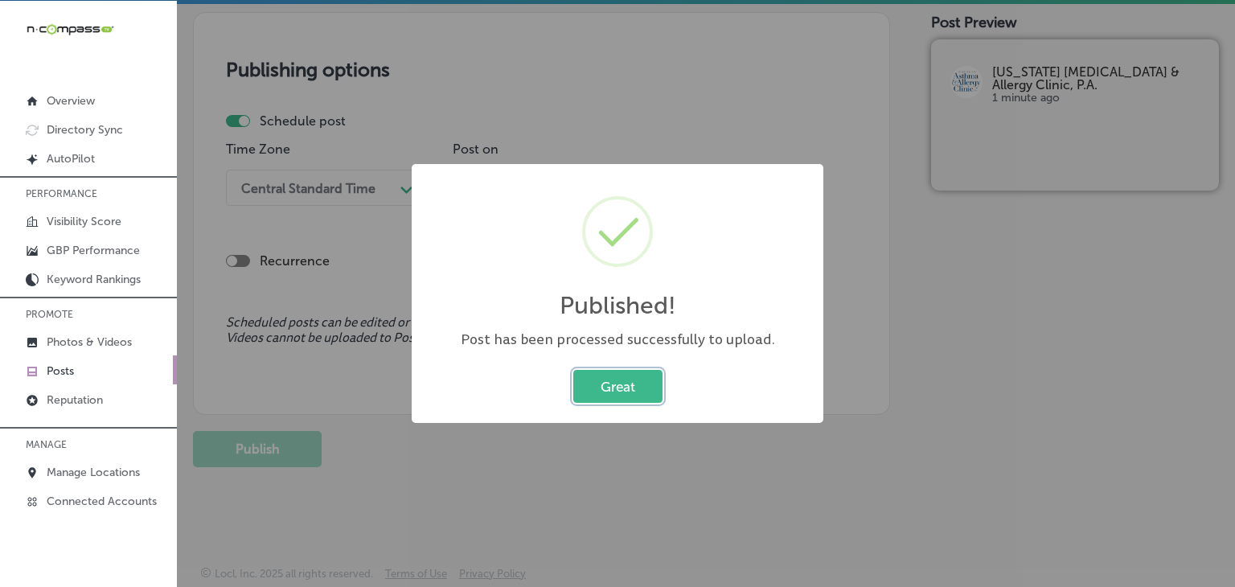
scroll to position [1370, 0]
